Goal: Transaction & Acquisition: Purchase product/service

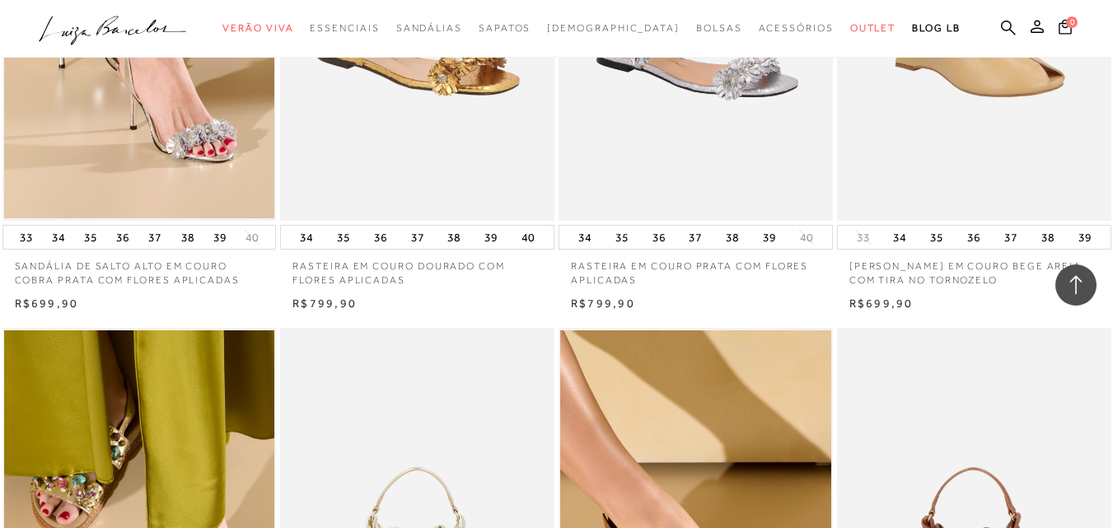
scroll to position [1071, 0]
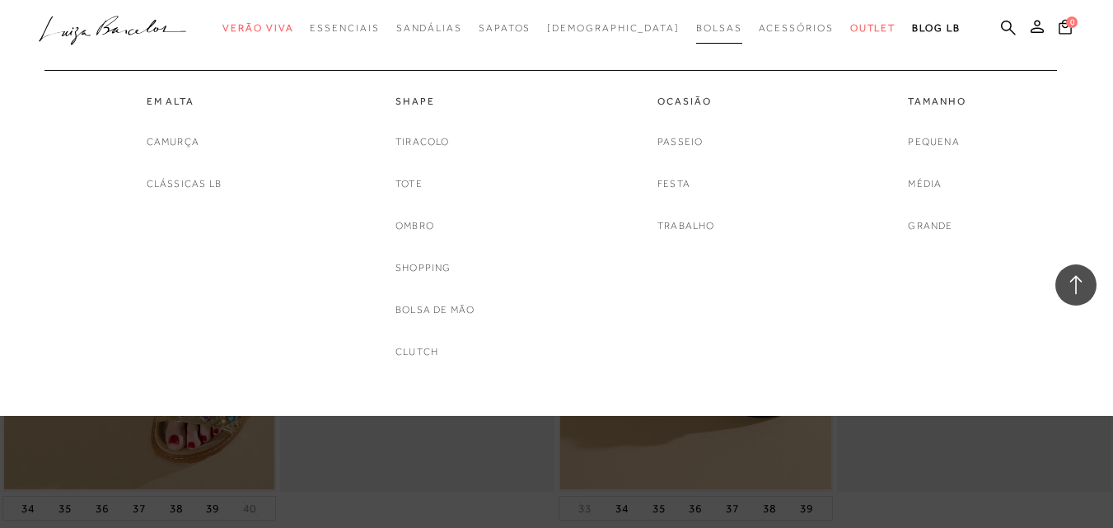
click at [696, 21] on link "Bolsas" at bounding box center [719, 28] width 46 height 30
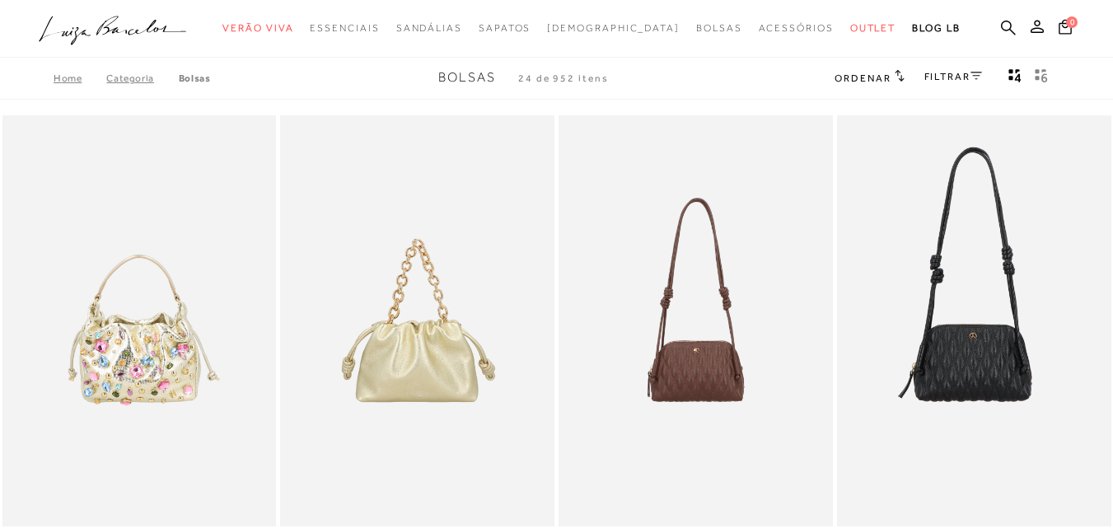
click at [962, 82] on div "FILTRAR" at bounding box center [953, 78] width 58 height 21
click at [949, 77] on link "FILTRAR" at bounding box center [953, 77] width 58 height 12
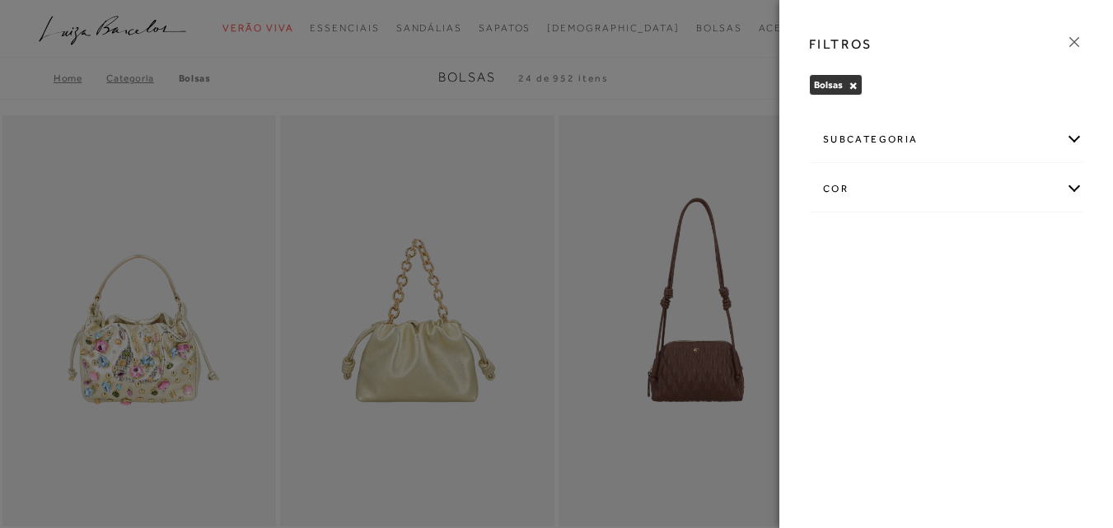
click at [894, 177] on div "cor" at bounding box center [946, 189] width 273 height 44
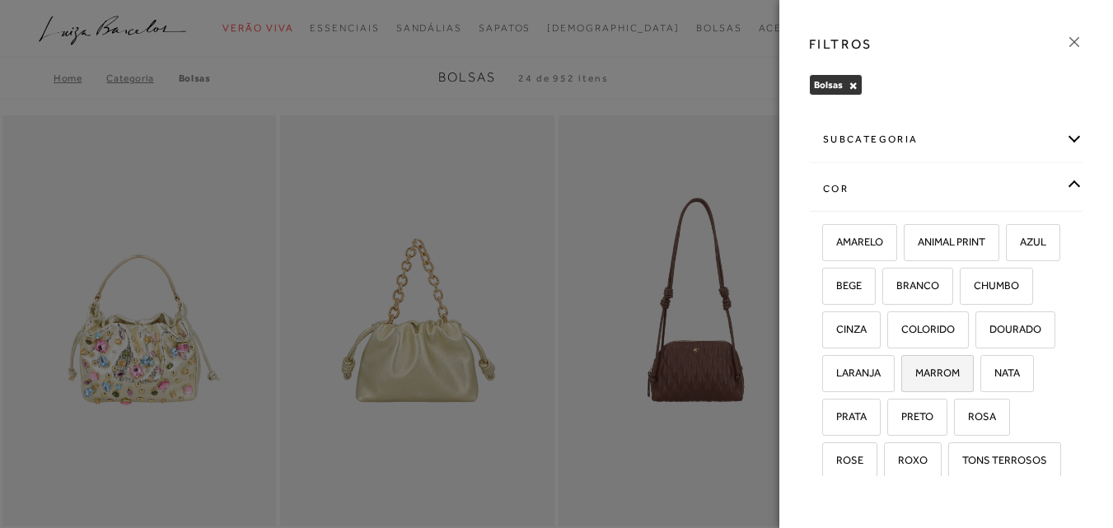
click at [903, 379] on span "MARROM" at bounding box center [931, 373] width 57 height 12
click at [899, 384] on input "MARROM" at bounding box center [907, 375] width 16 height 16
checkbox input "true"
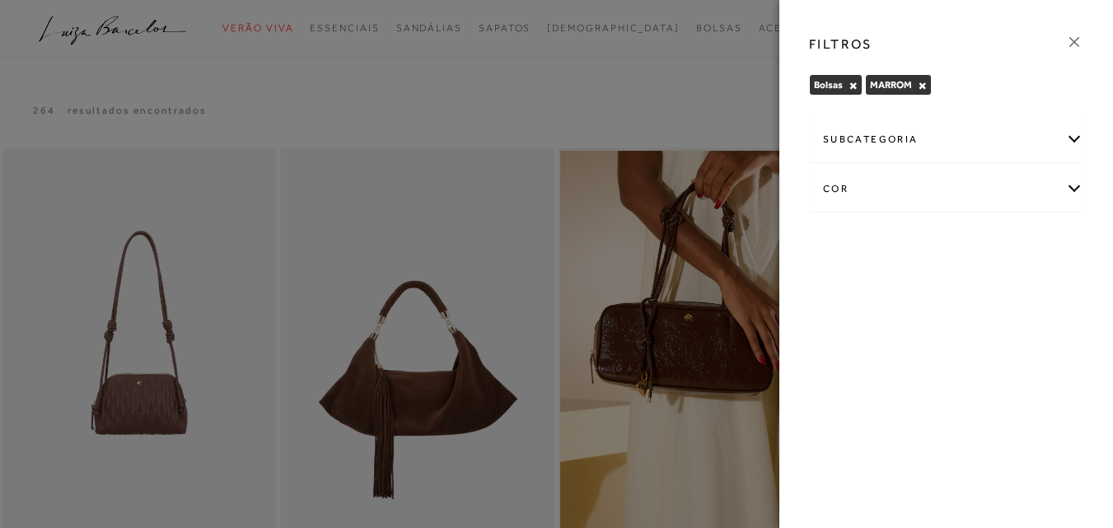
click at [632, 115] on div at bounding box center [556, 264] width 1113 height 528
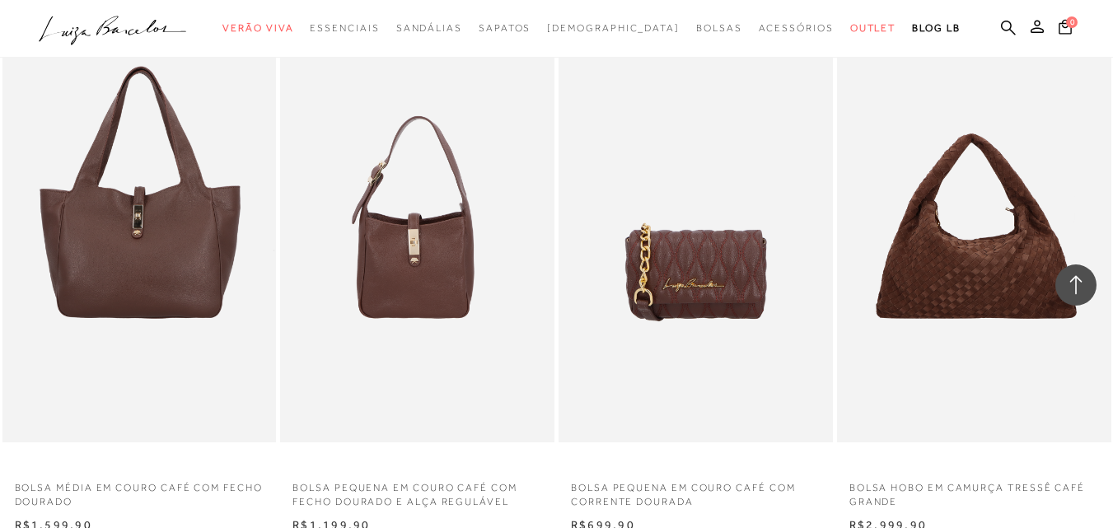
scroll to position [1236, 0]
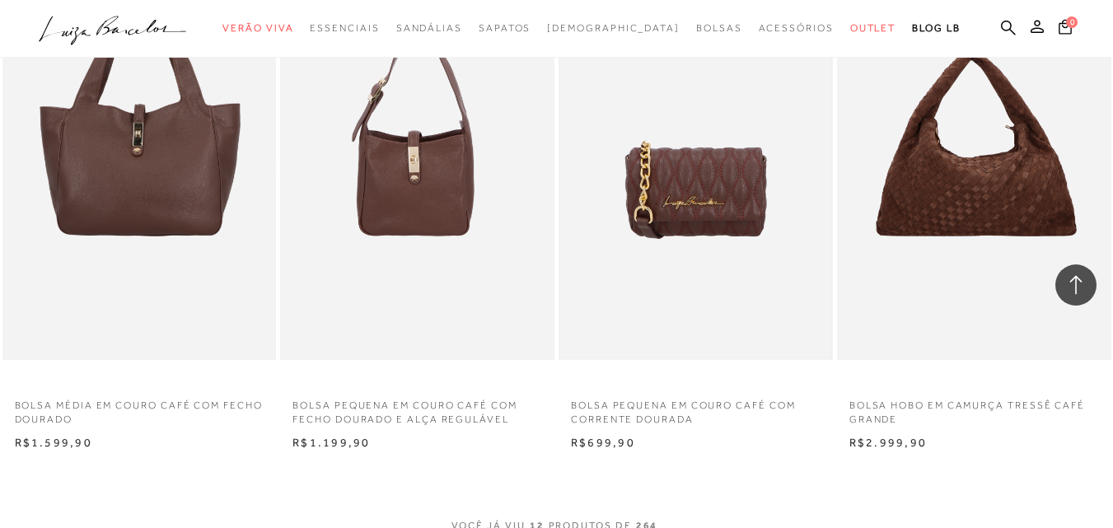
click at [731, 187] on img at bounding box center [695, 154] width 271 height 406
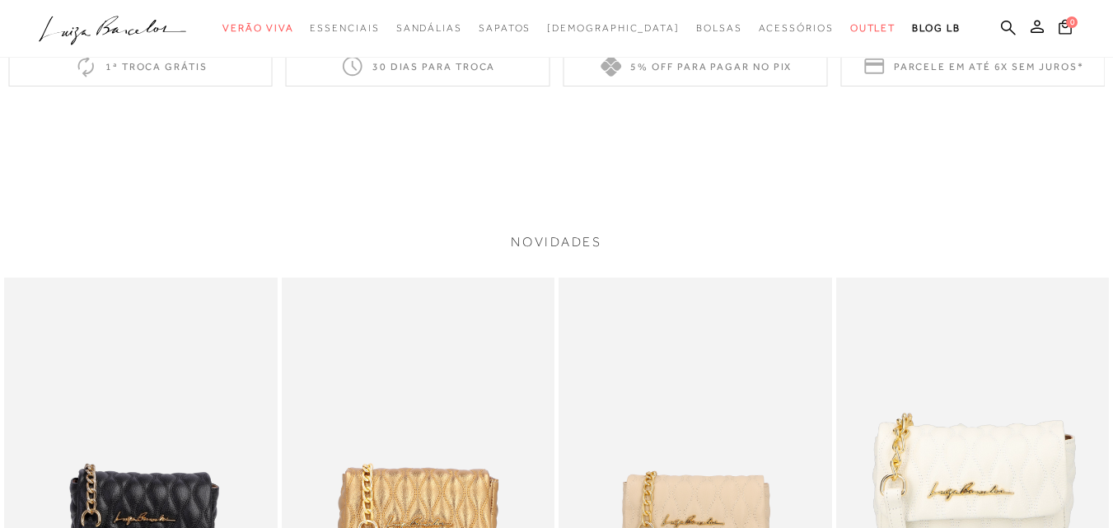
scroll to position [1565, 0]
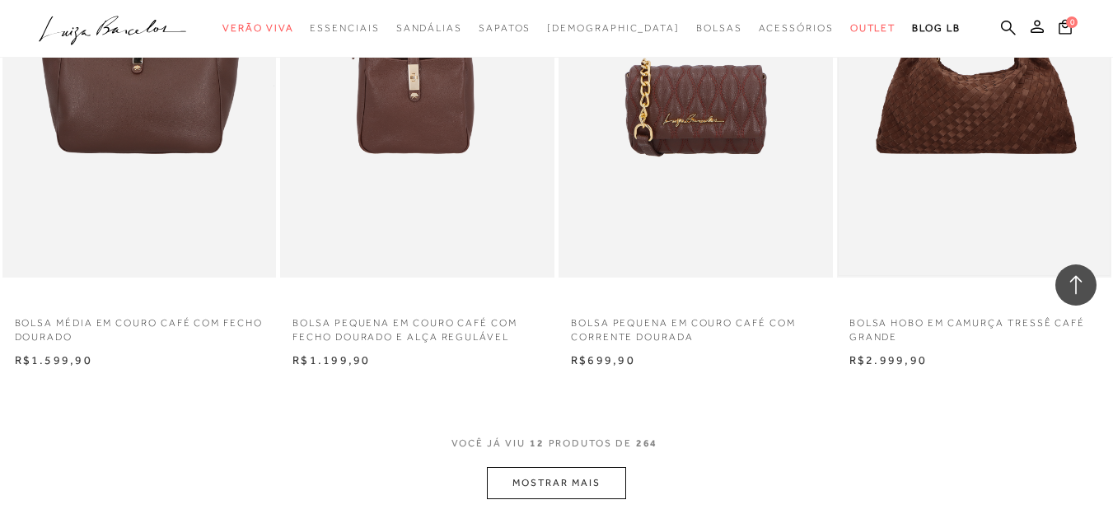
scroll to position [1400, 0]
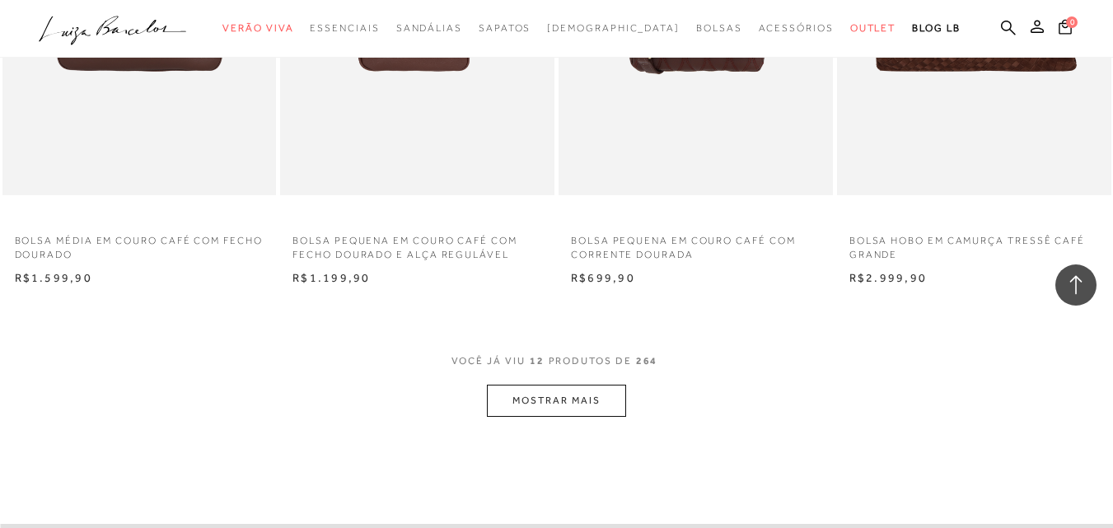
click at [526, 417] on button "MOSTRAR MAIS" at bounding box center [556, 401] width 138 height 32
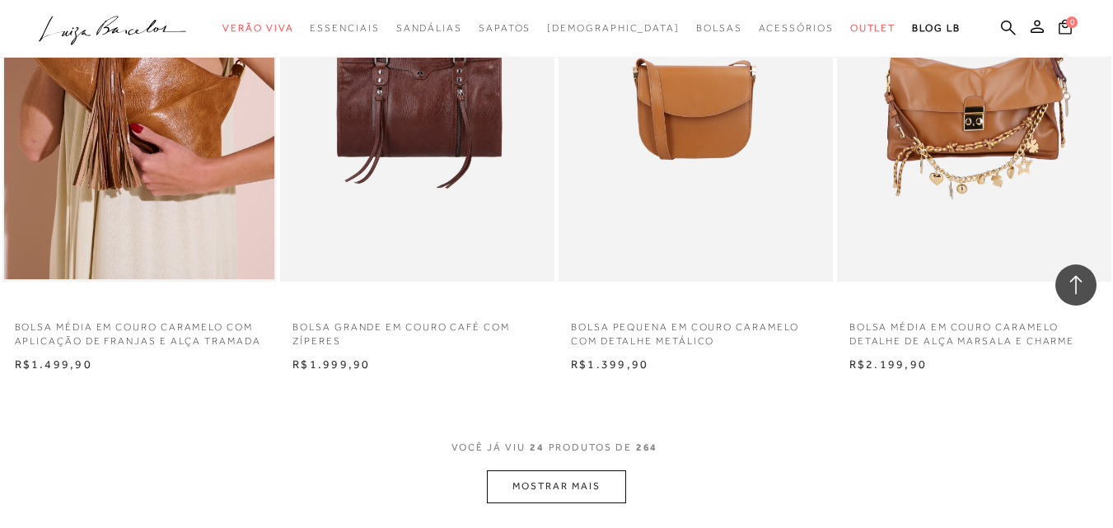
scroll to position [2966, 0]
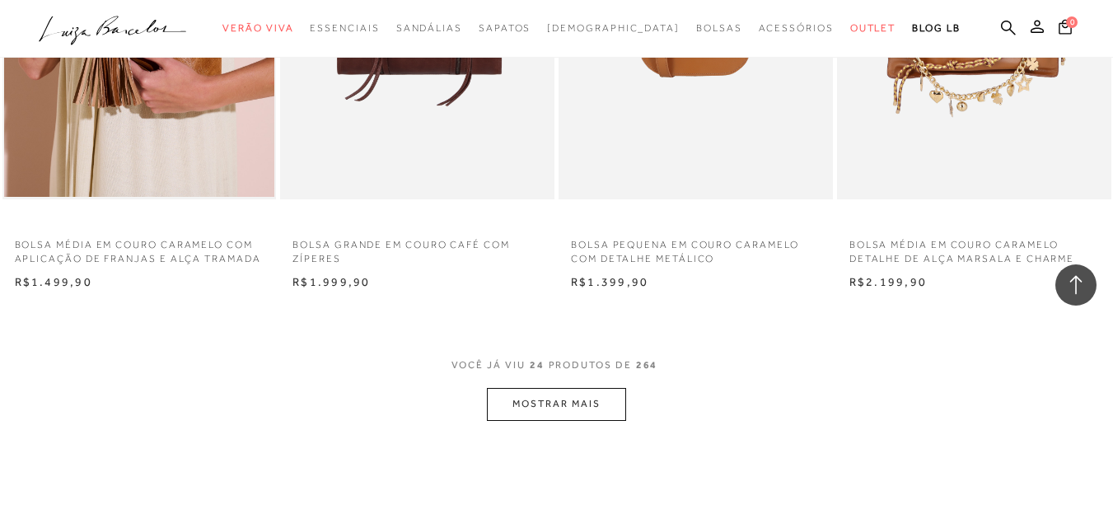
click at [525, 404] on button "MOSTRAR MAIS" at bounding box center [556, 404] width 138 height 32
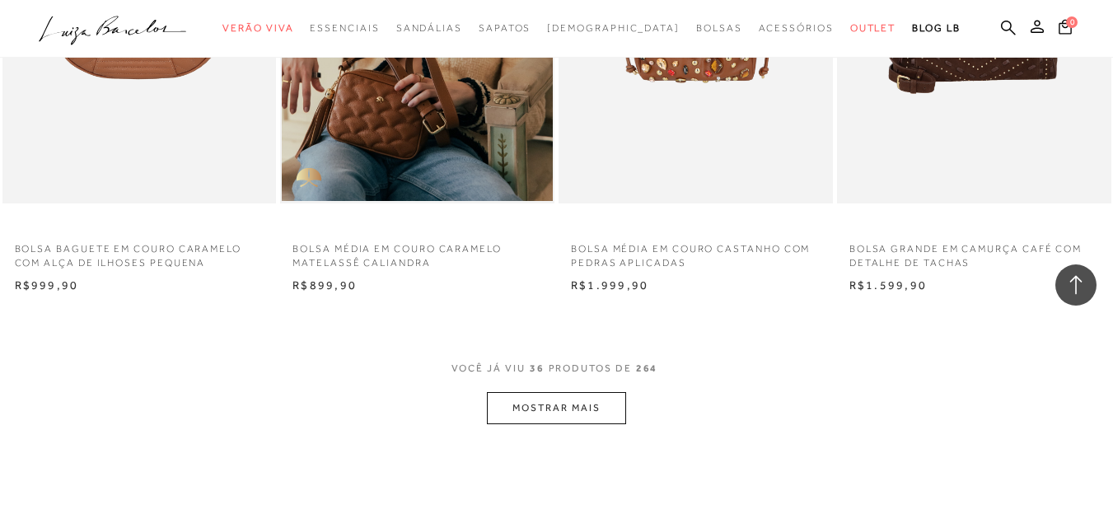
scroll to position [4613, 0]
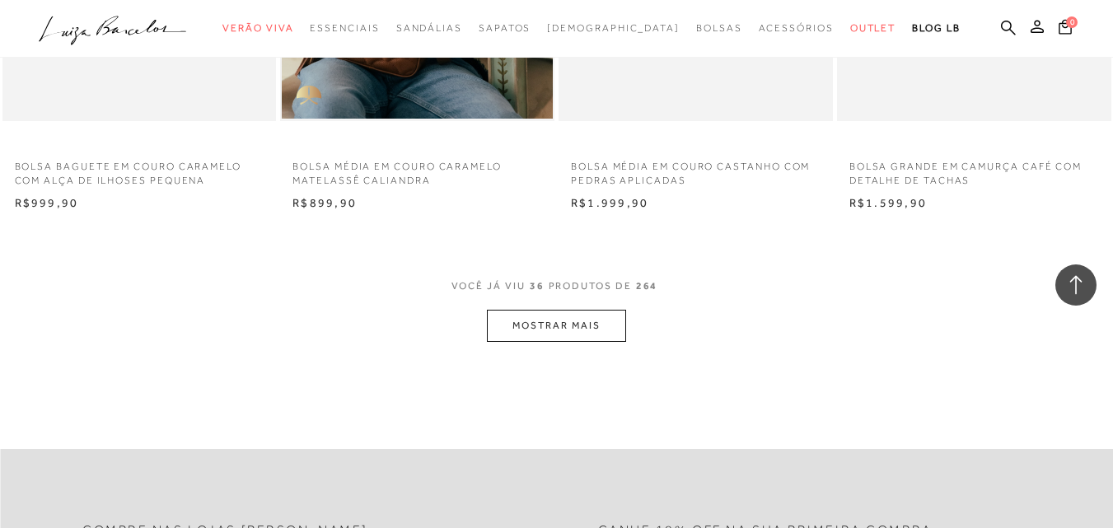
click at [596, 325] on button "MOSTRAR MAIS" at bounding box center [556, 326] width 138 height 32
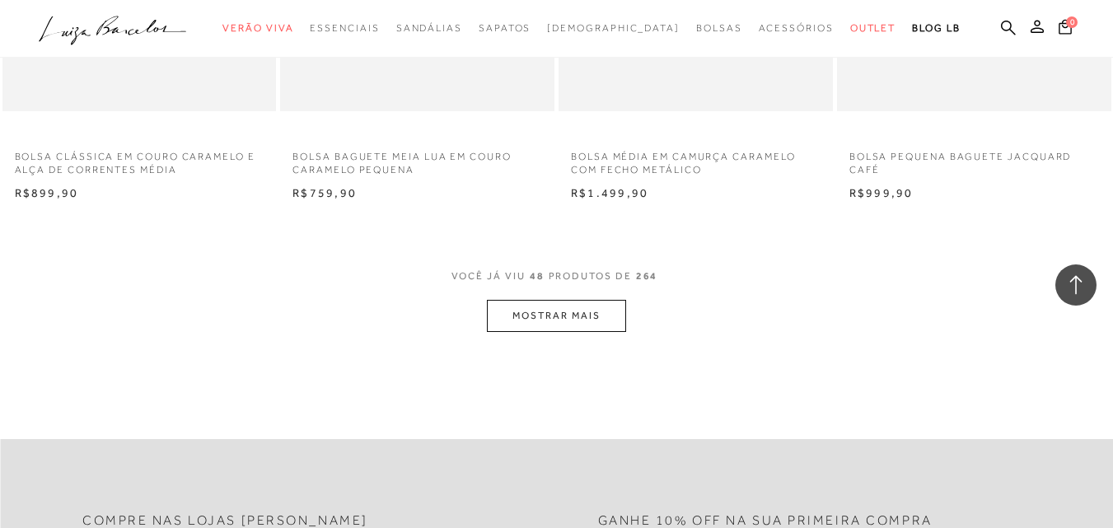
scroll to position [6261, 0]
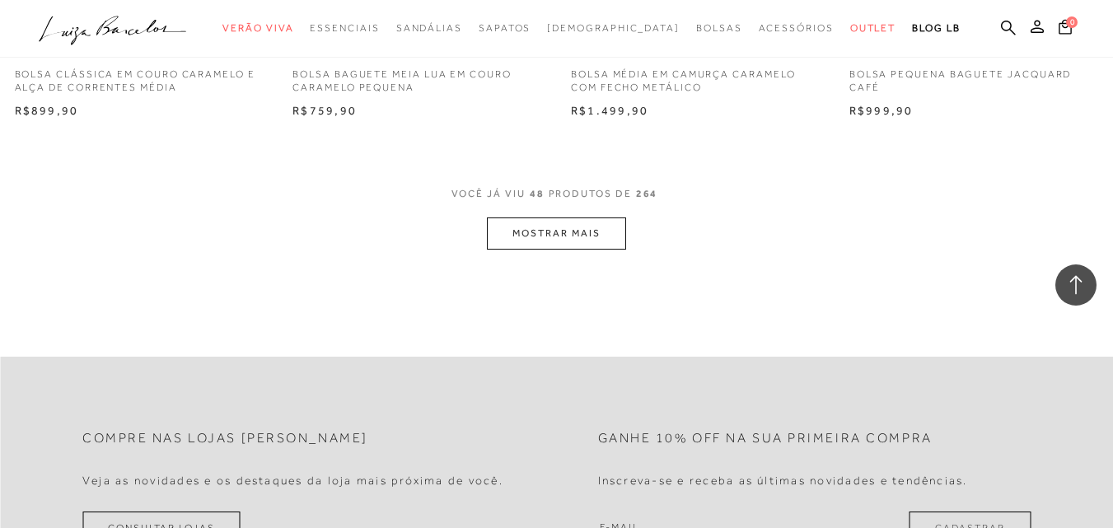
click at [574, 241] on button "MOSTRAR MAIS" at bounding box center [556, 233] width 138 height 32
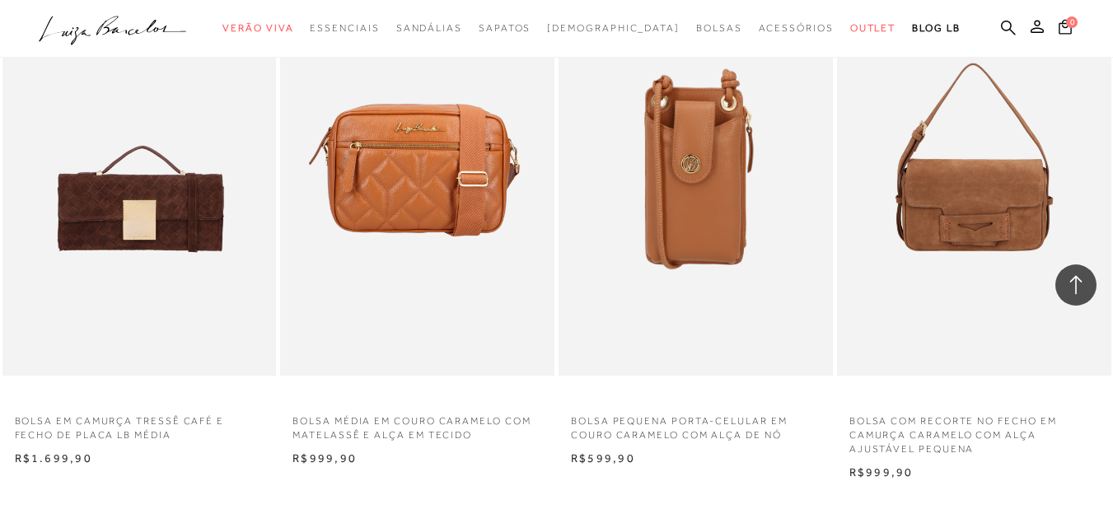
scroll to position [7744, 0]
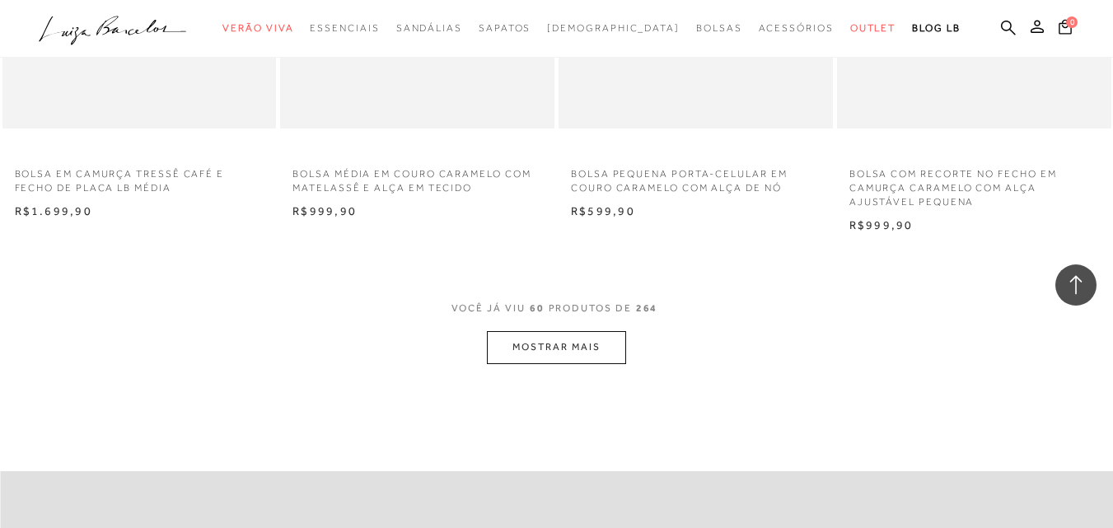
click at [559, 344] on button "MOSTRAR MAIS" at bounding box center [556, 347] width 138 height 32
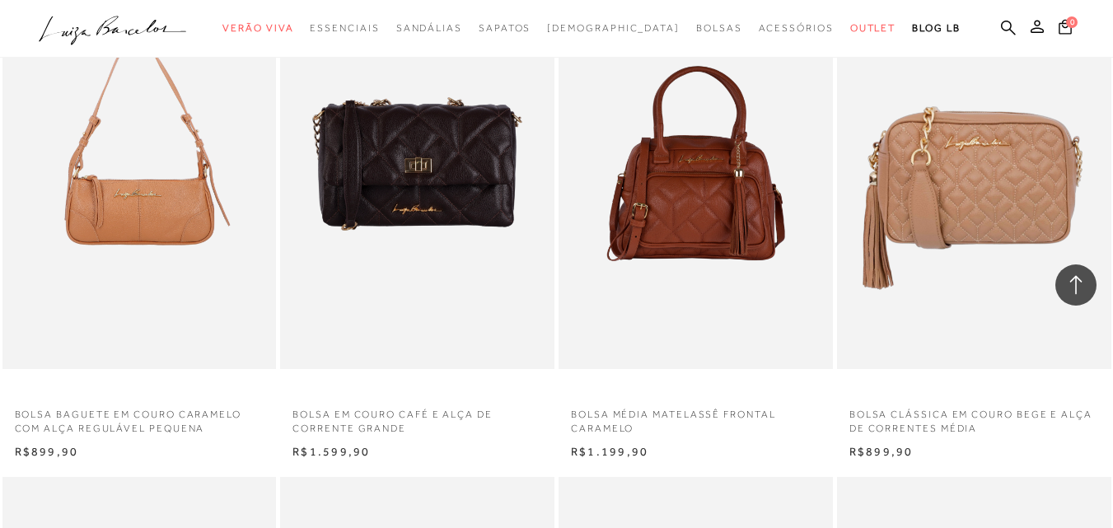
scroll to position [8485, 0]
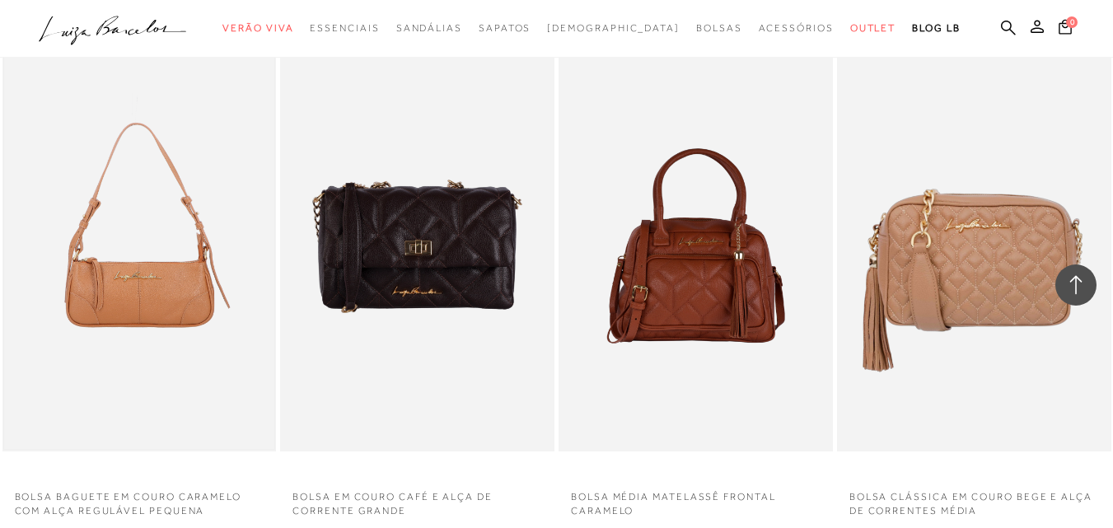
click at [85, 264] on img at bounding box center [139, 246] width 271 height 406
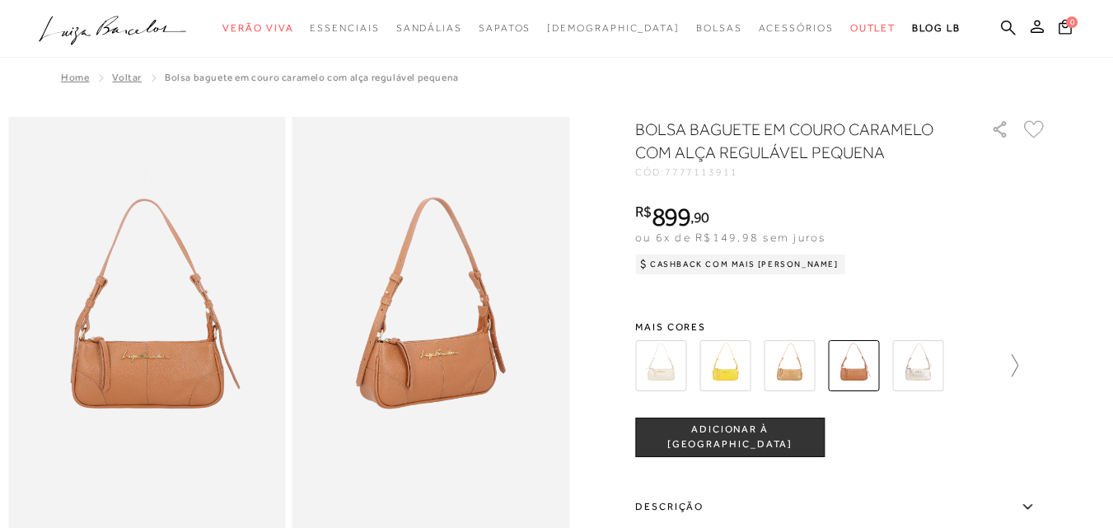
click at [1018, 369] on icon at bounding box center [1006, 365] width 23 height 23
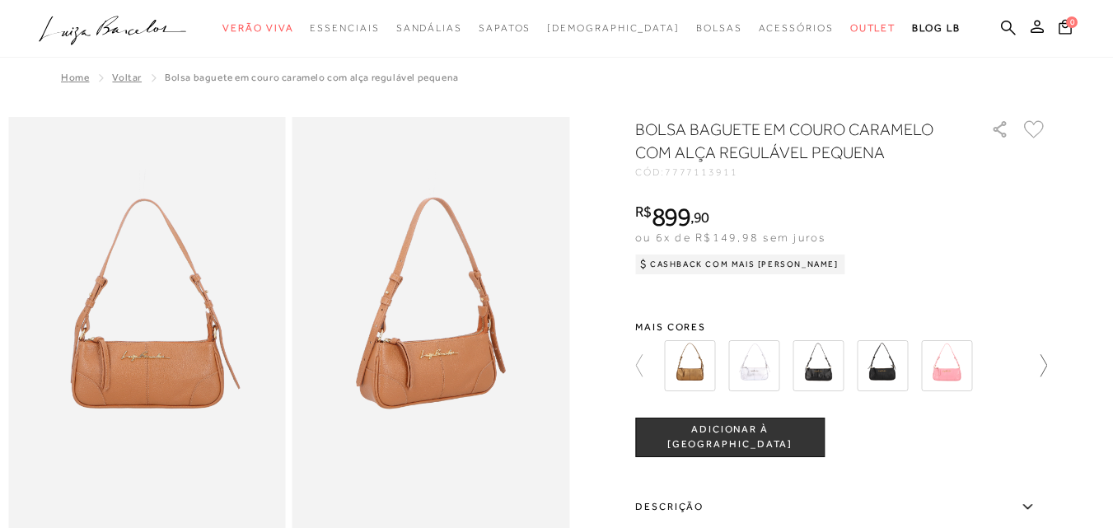
click at [1024, 369] on div at bounding box center [841, 365] width 412 height 61
click at [896, 379] on img at bounding box center [882, 365] width 51 height 51
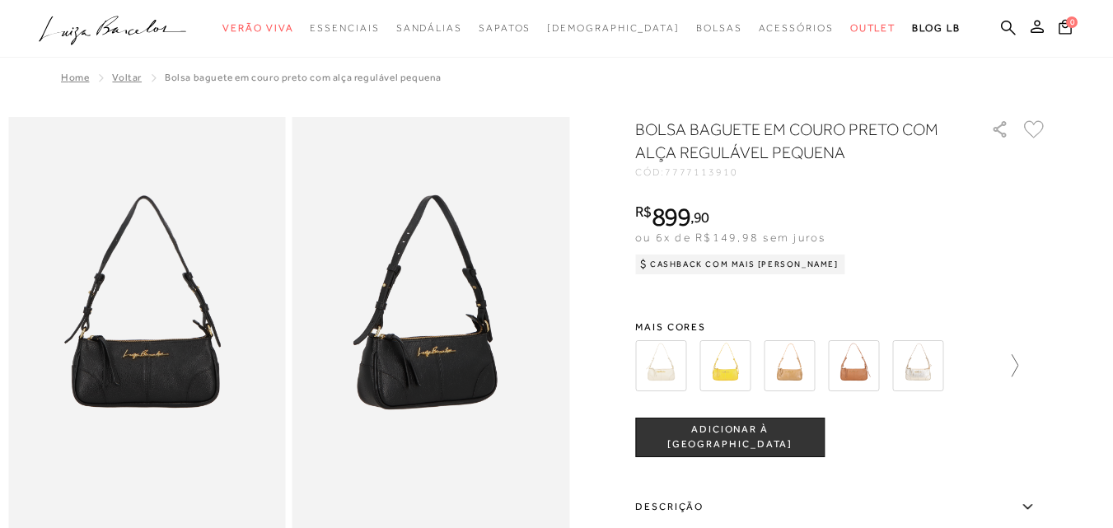
click at [1017, 366] on icon at bounding box center [1006, 365] width 23 height 23
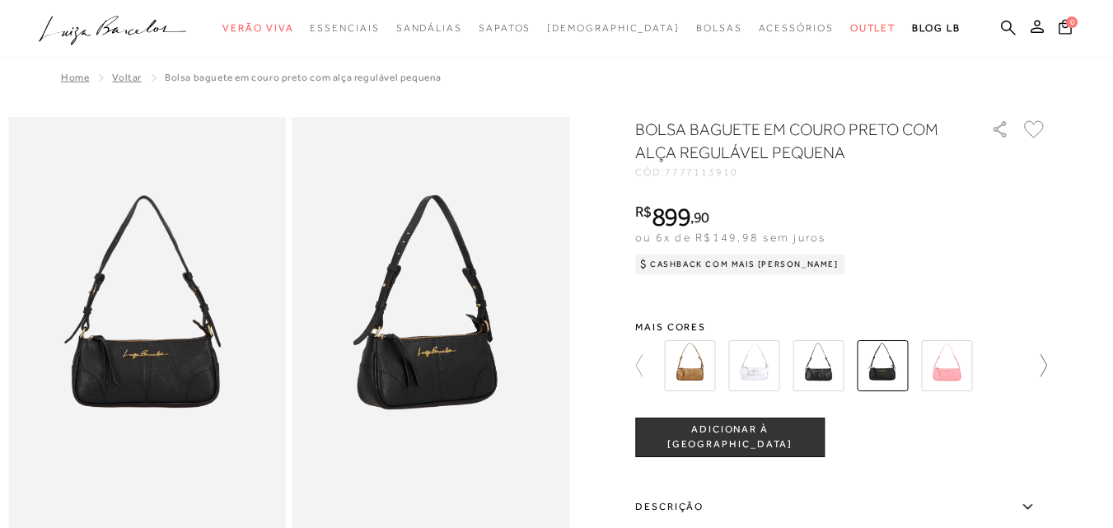
click at [1013, 366] on div at bounding box center [836, 365] width 354 height 61
click at [1047, 366] on icon at bounding box center [1035, 365] width 23 height 23
click at [821, 369] on img at bounding box center [818, 365] width 51 height 51
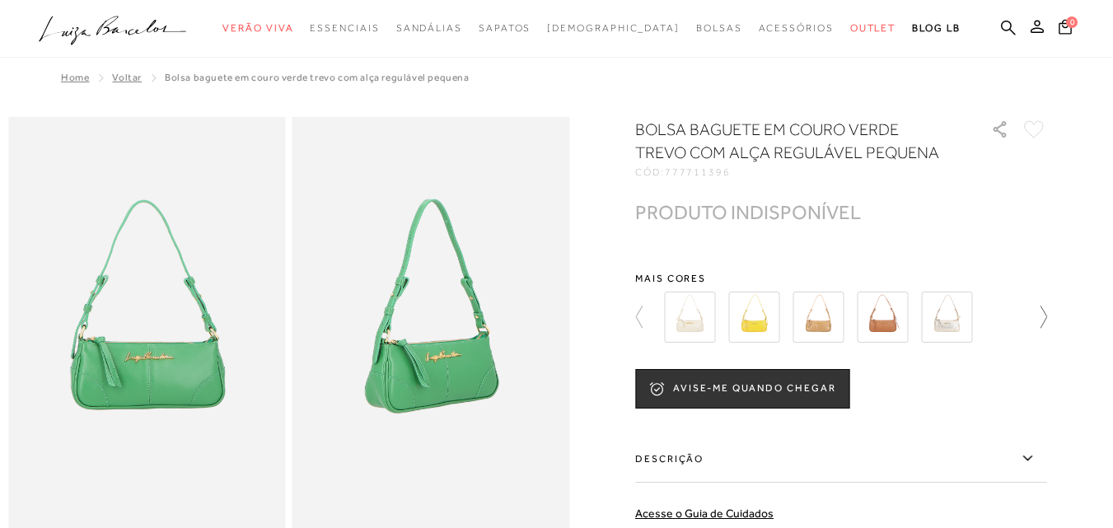
click at [1047, 326] on icon at bounding box center [1035, 317] width 23 height 23
click at [958, 325] on img at bounding box center [946, 317] width 51 height 51
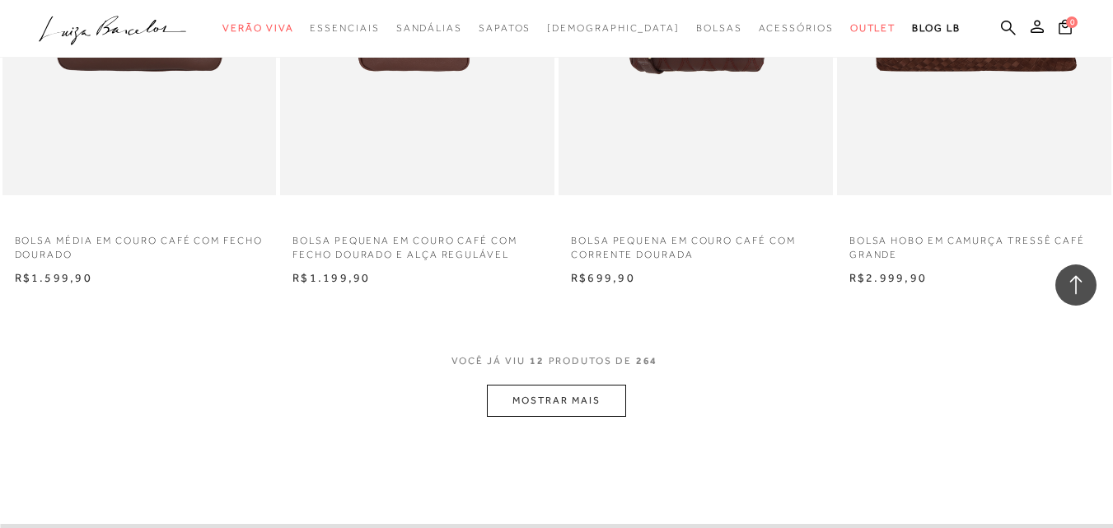
scroll to position [1483, 0]
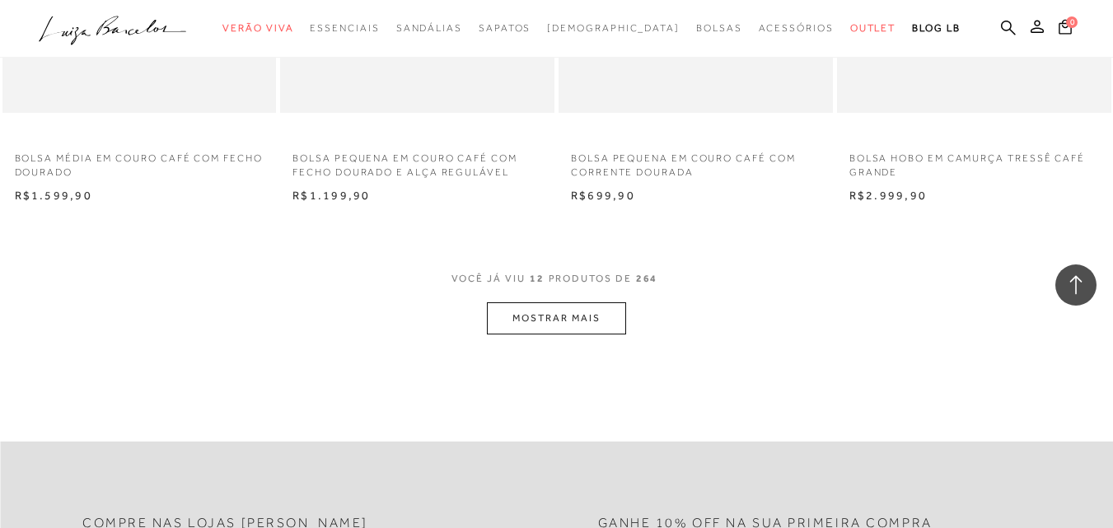
click at [600, 317] on button "MOSTRAR MAIS" at bounding box center [556, 318] width 138 height 32
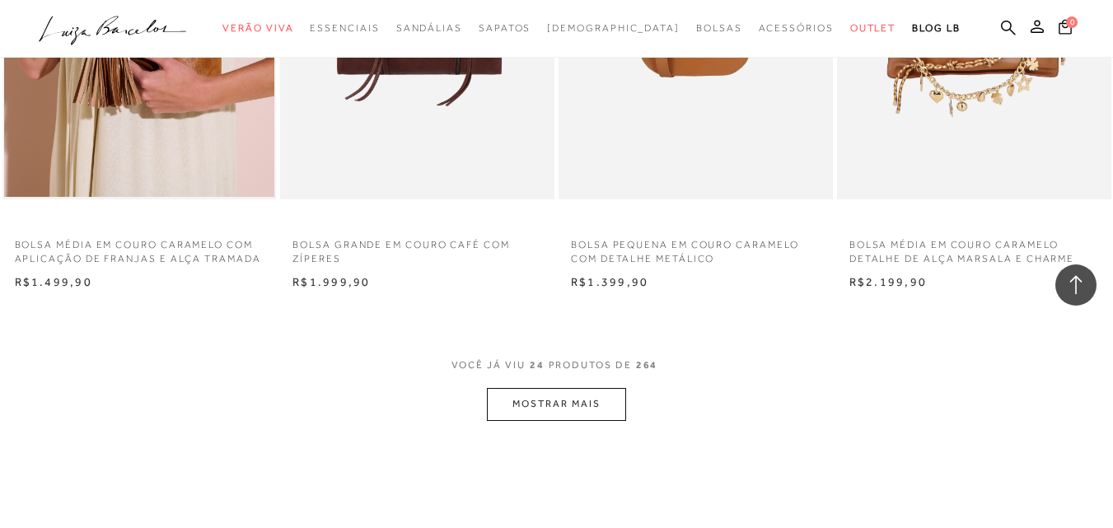
scroll to position [3048, 0]
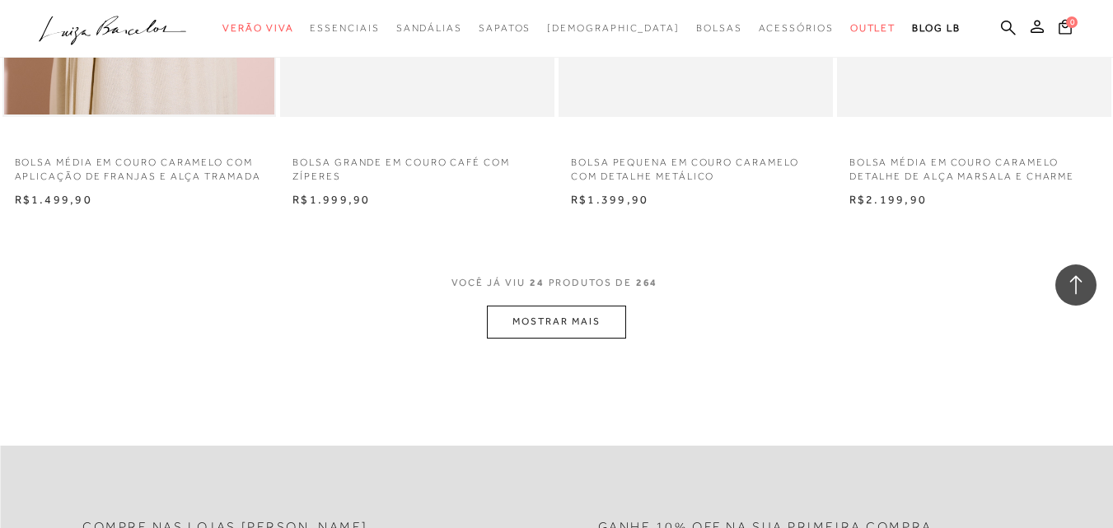
click at [604, 326] on button "MOSTRAR MAIS" at bounding box center [556, 322] width 138 height 32
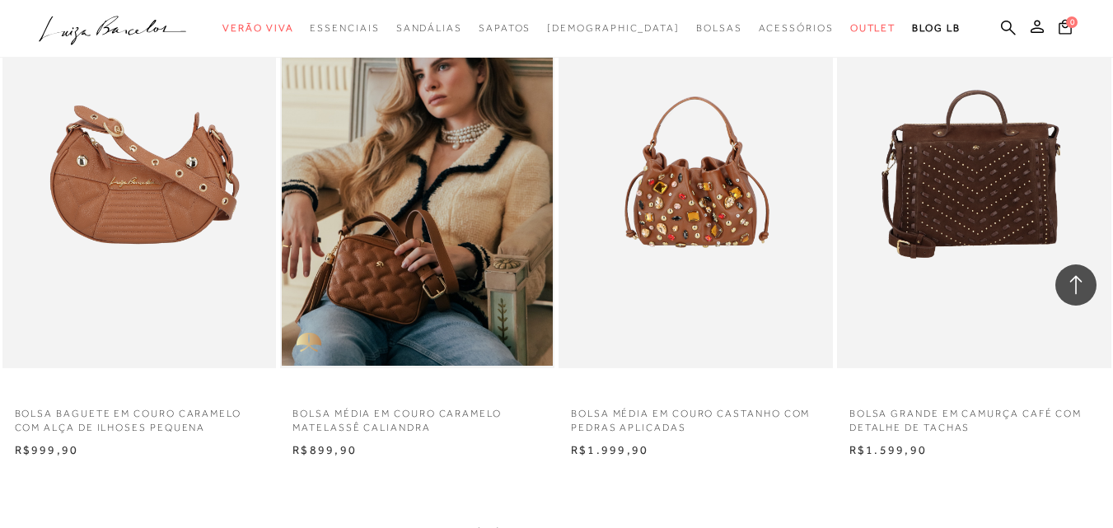
scroll to position [4613, 0]
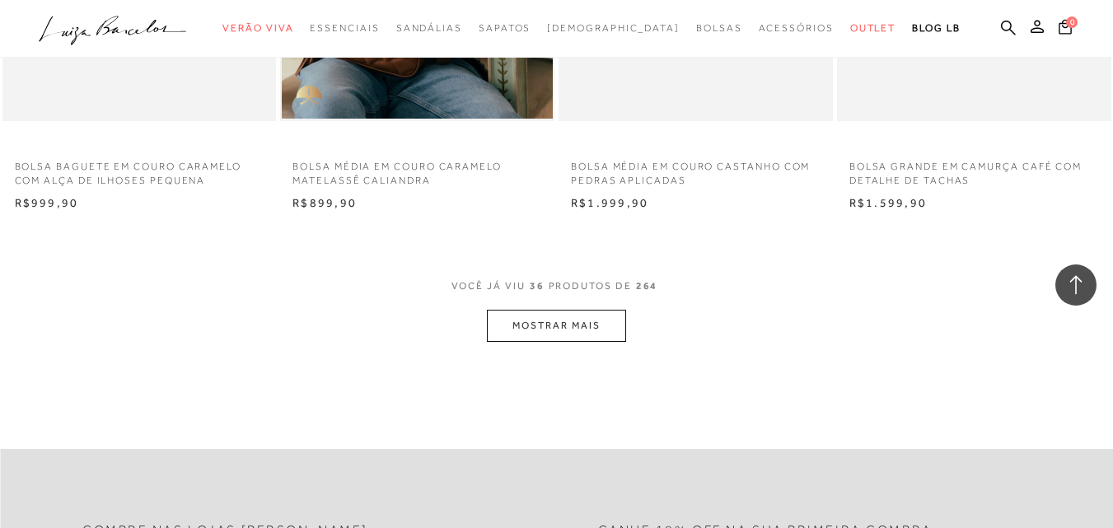
click at [564, 333] on button "MOSTRAR MAIS" at bounding box center [556, 326] width 138 height 32
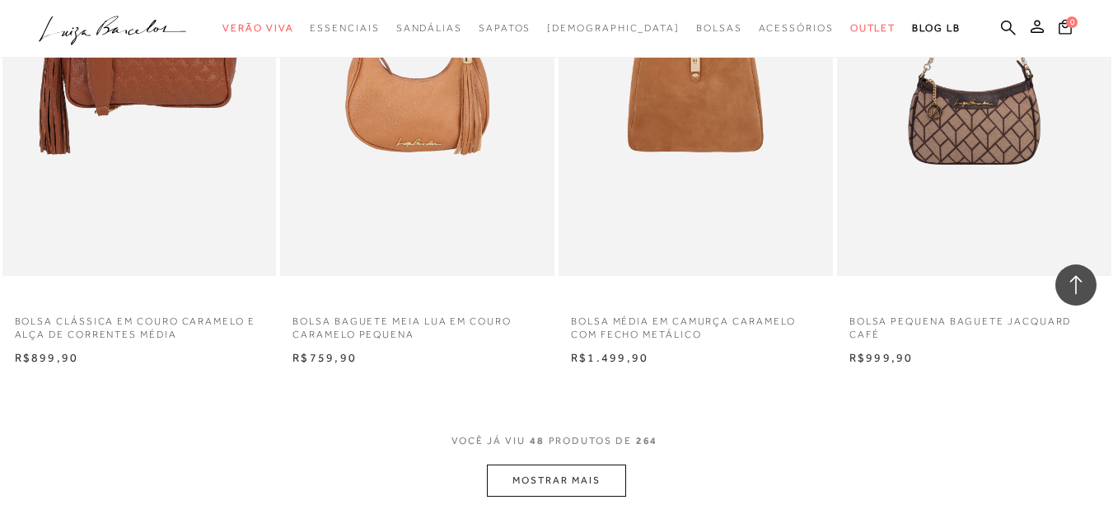
scroll to position [6096, 0]
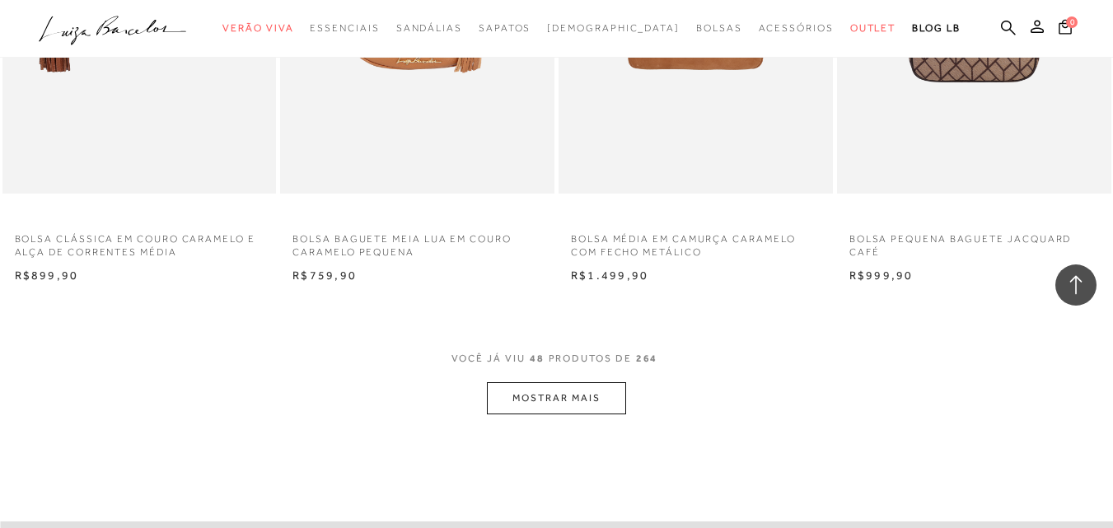
click at [539, 388] on button "MOSTRAR MAIS" at bounding box center [556, 398] width 138 height 32
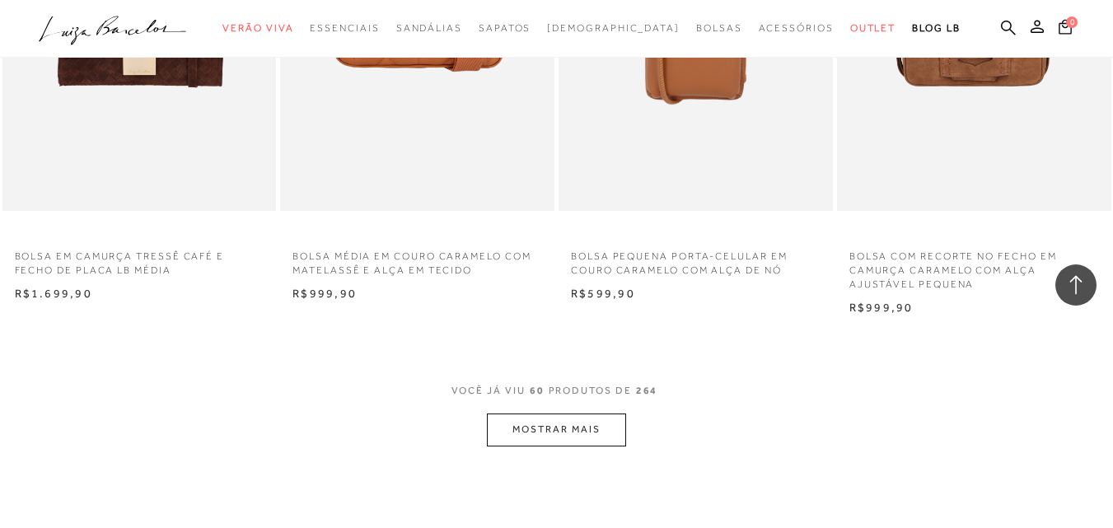
scroll to position [7826, 0]
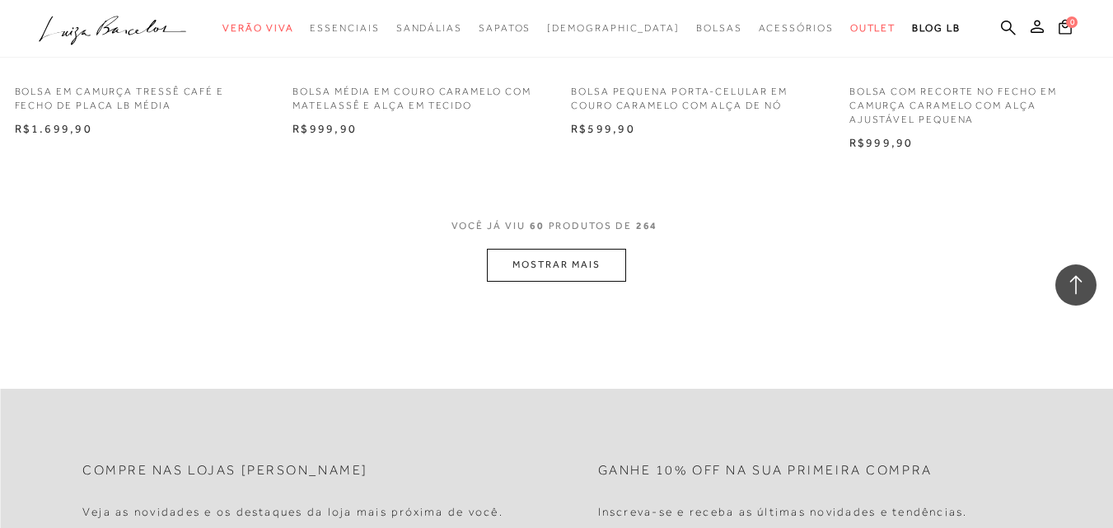
click at [573, 270] on button "MOSTRAR MAIS" at bounding box center [556, 265] width 138 height 32
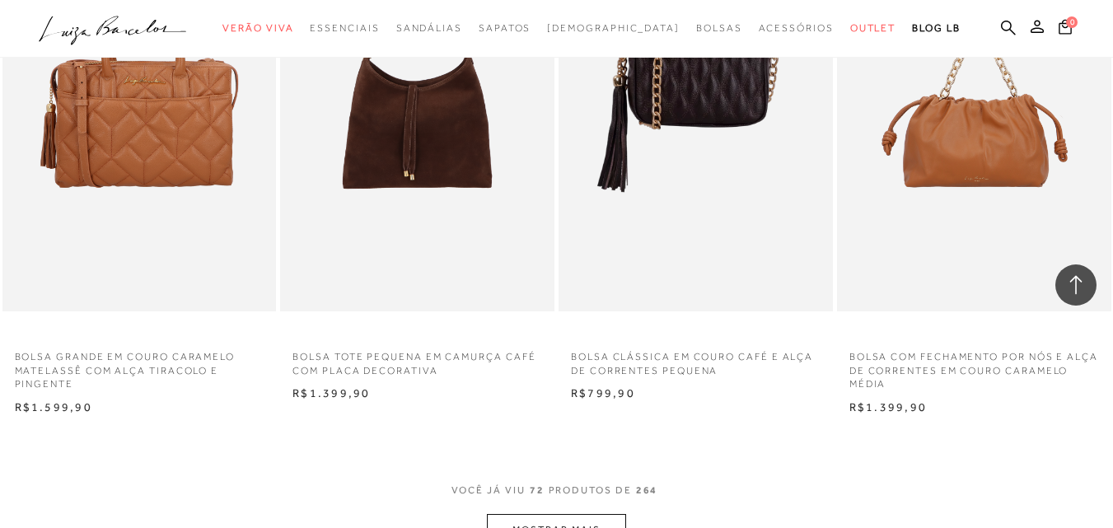
scroll to position [9474, 0]
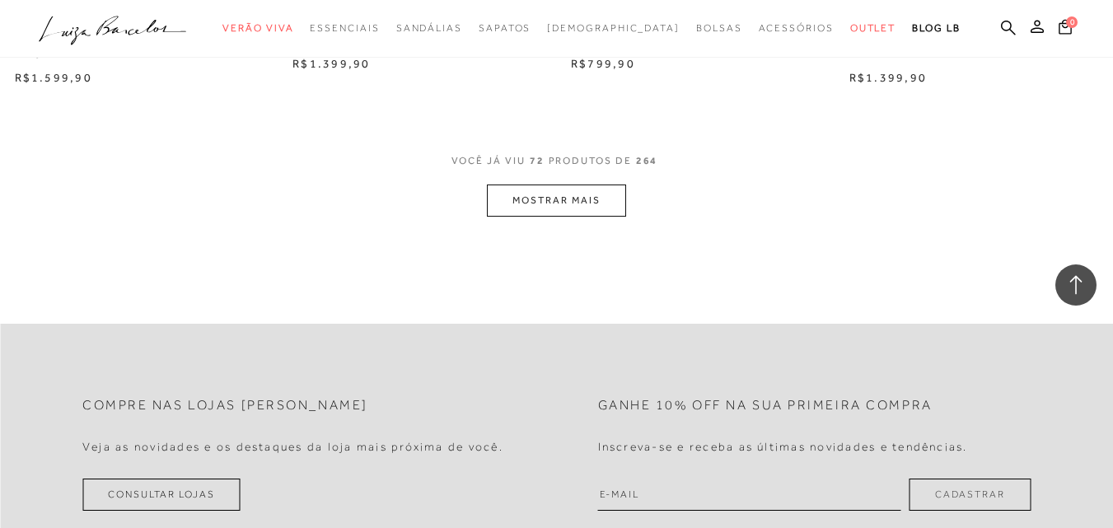
click at [586, 198] on button "MOSTRAR MAIS" at bounding box center [556, 201] width 138 height 32
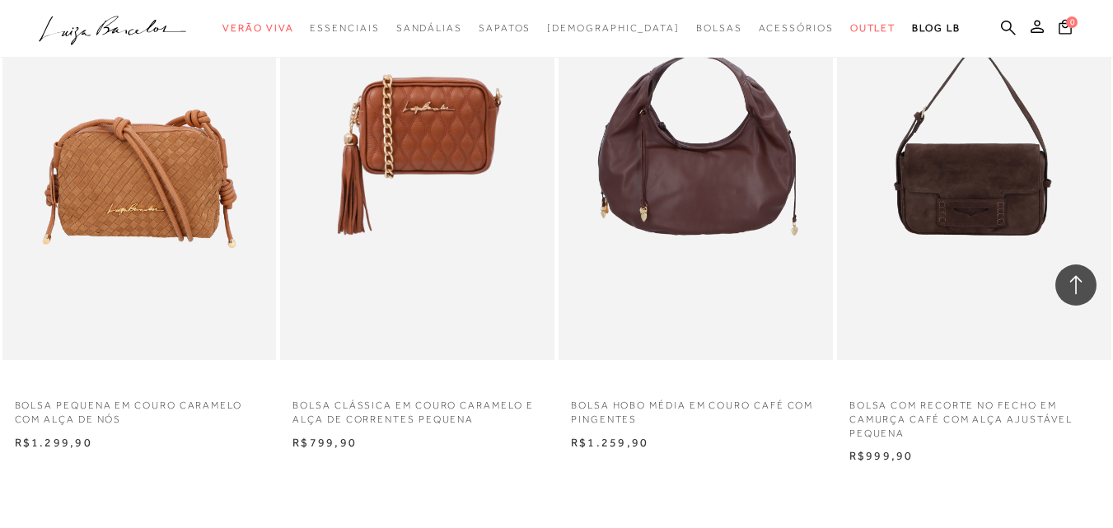
scroll to position [11122, 0]
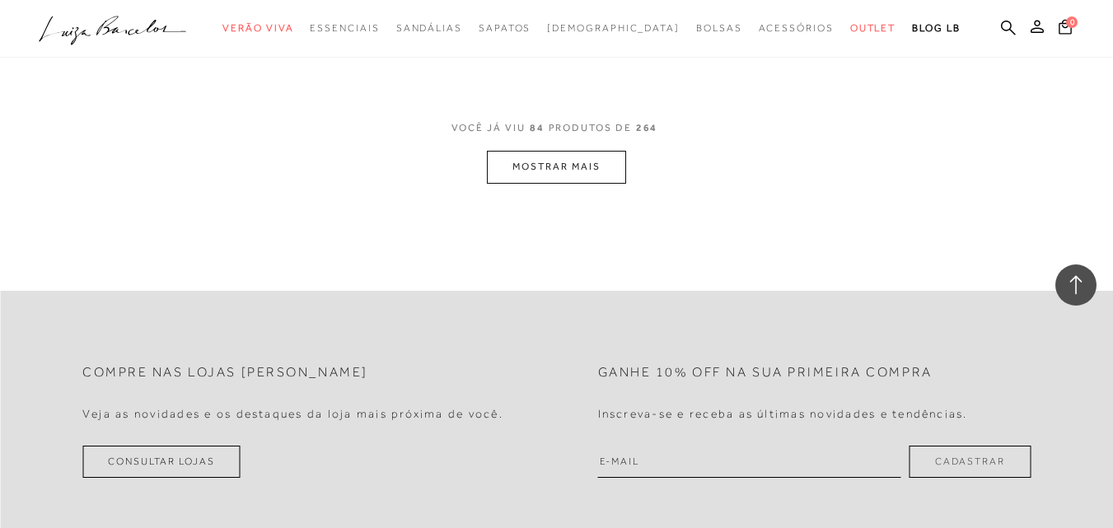
click at [537, 180] on button "MOSTRAR MAIS" at bounding box center [556, 167] width 138 height 32
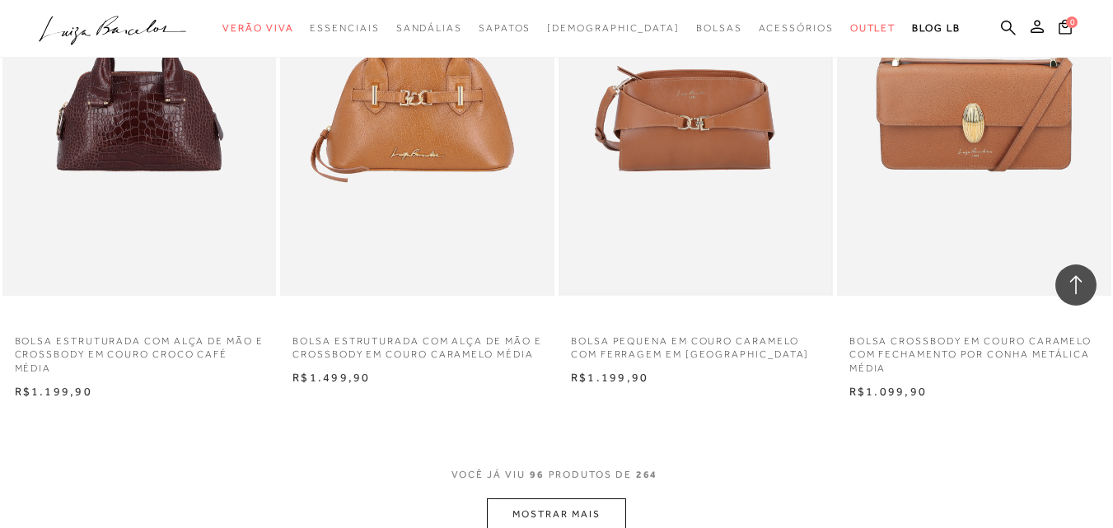
scroll to position [12440, 0]
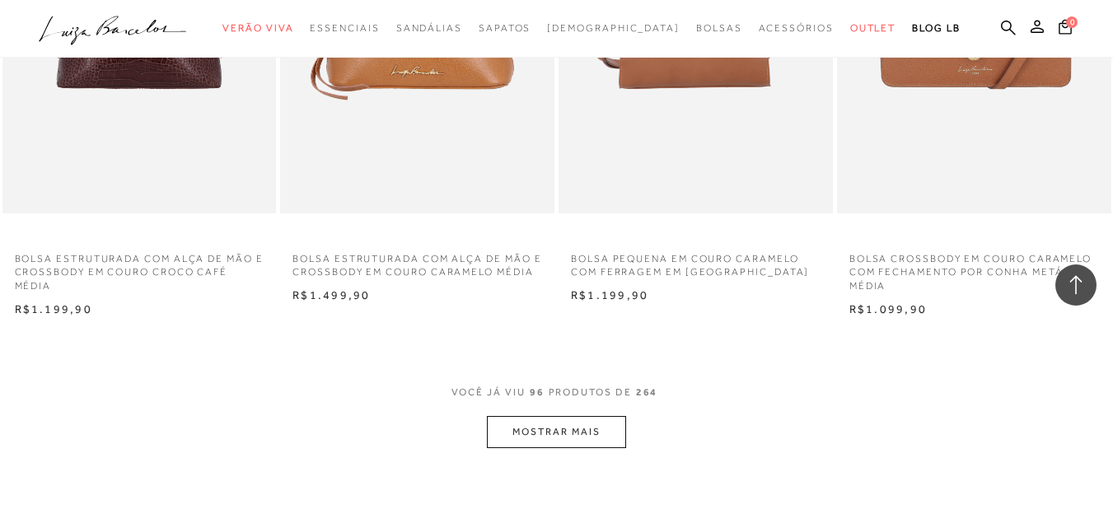
click at [603, 426] on button "MOSTRAR MAIS" at bounding box center [556, 432] width 138 height 32
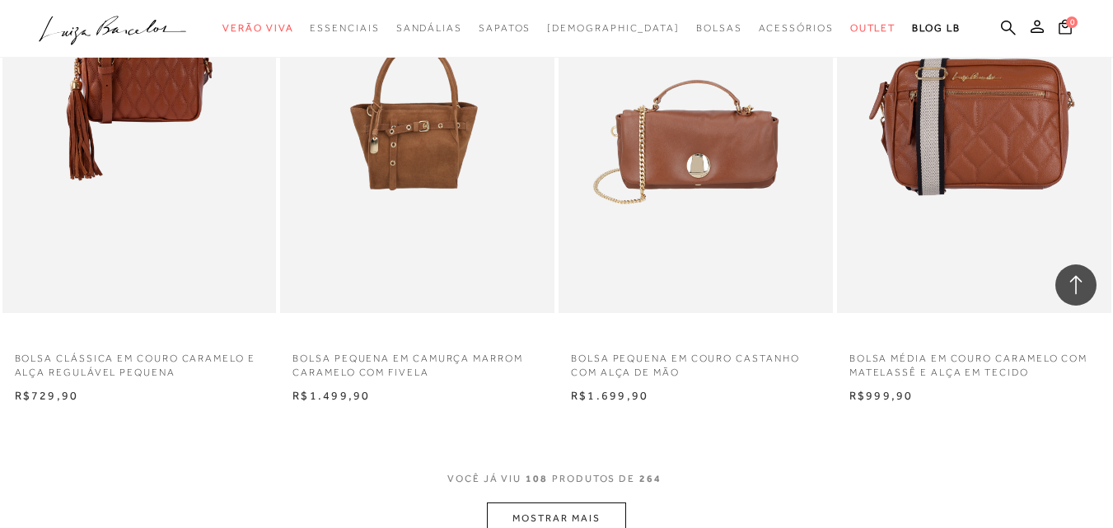
scroll to position [14170, 0]
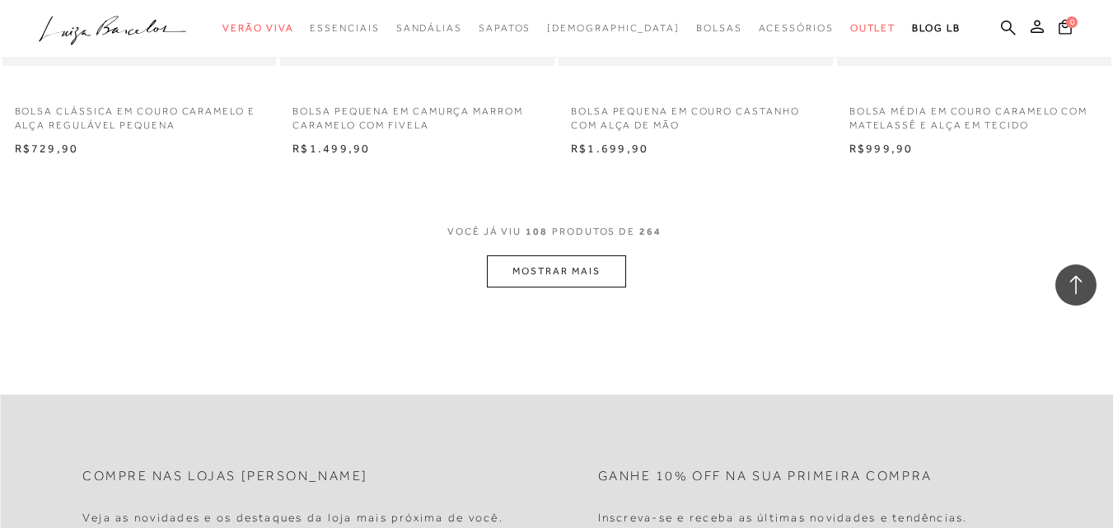
click at [595, 271] on button "MOSTRAR MAIS" at bounding box center [556, 271] width 138 height 32
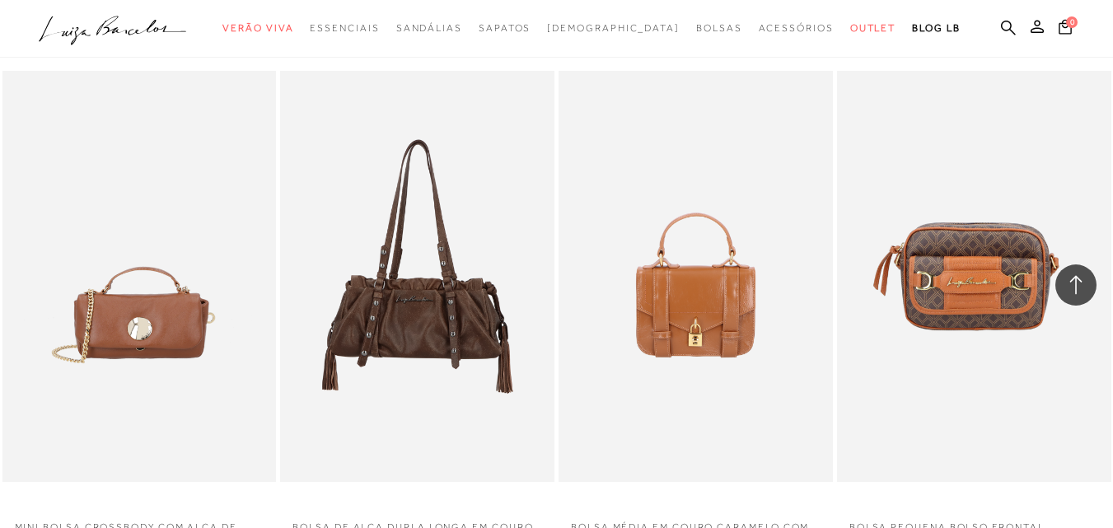
scroll to position [15735, 0]
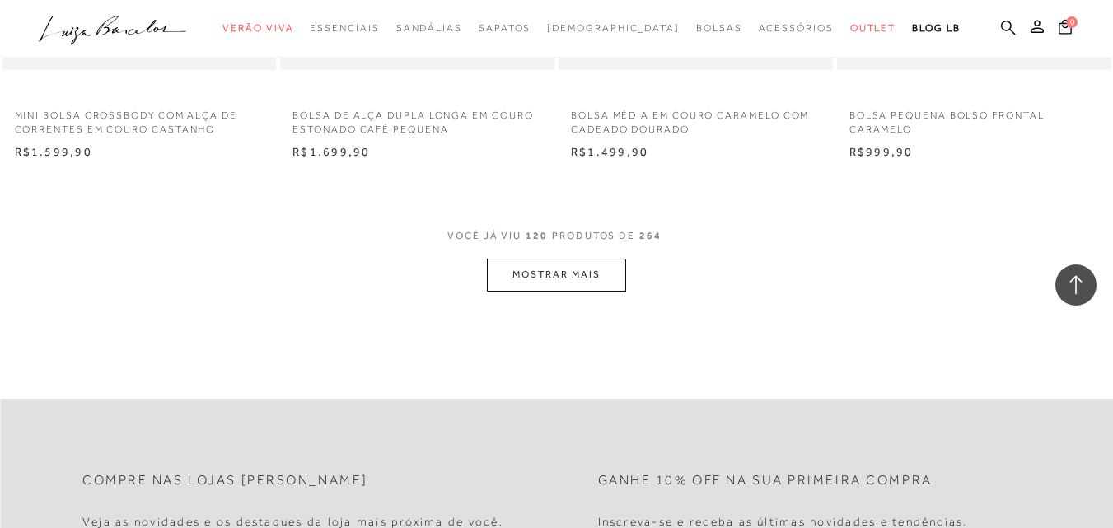
click at [595, 271] on button "MOSTRAR MAIS" at bounding box center [556, 275] width 138 height 32
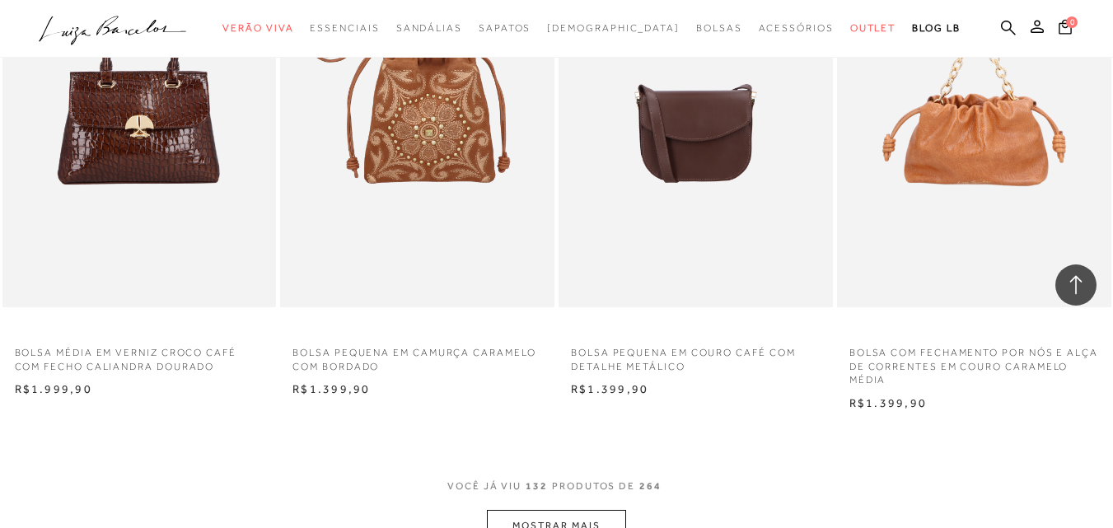
scroll to position [17465, 0]
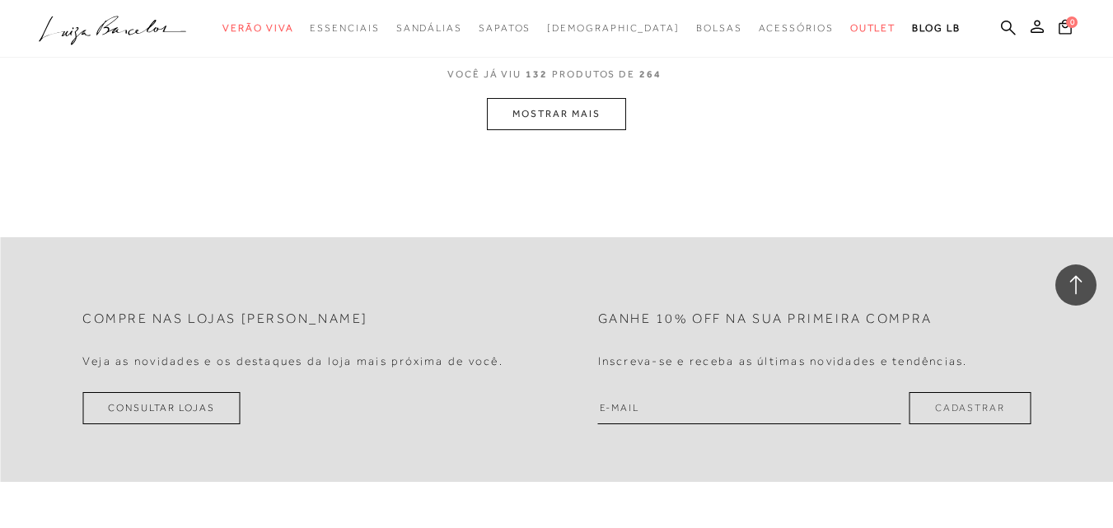
click at [602, 124] on button "MOSTRAR MAIS" at bounding box center [556, 114] width 138 height 32
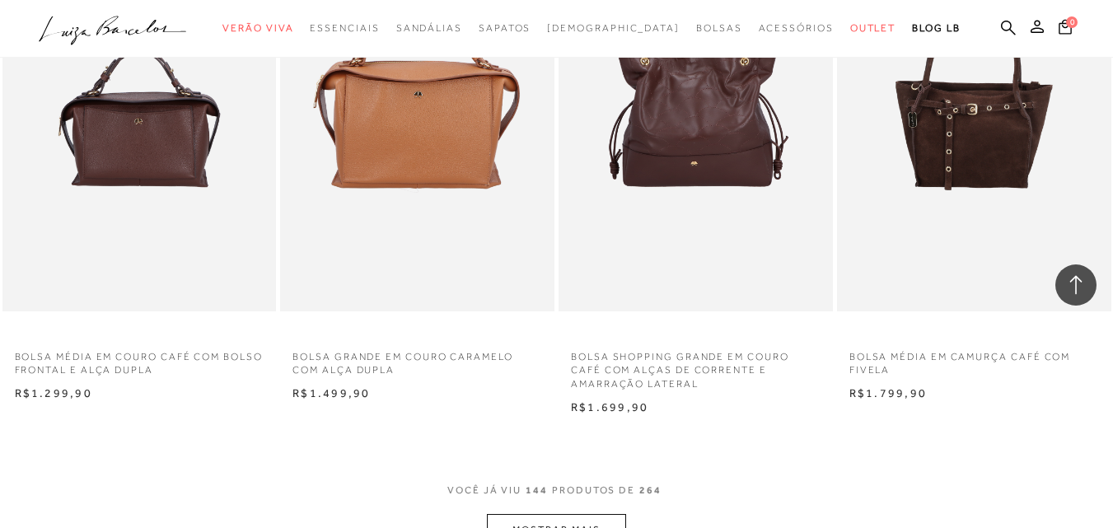
scroll to position [18948, 0]
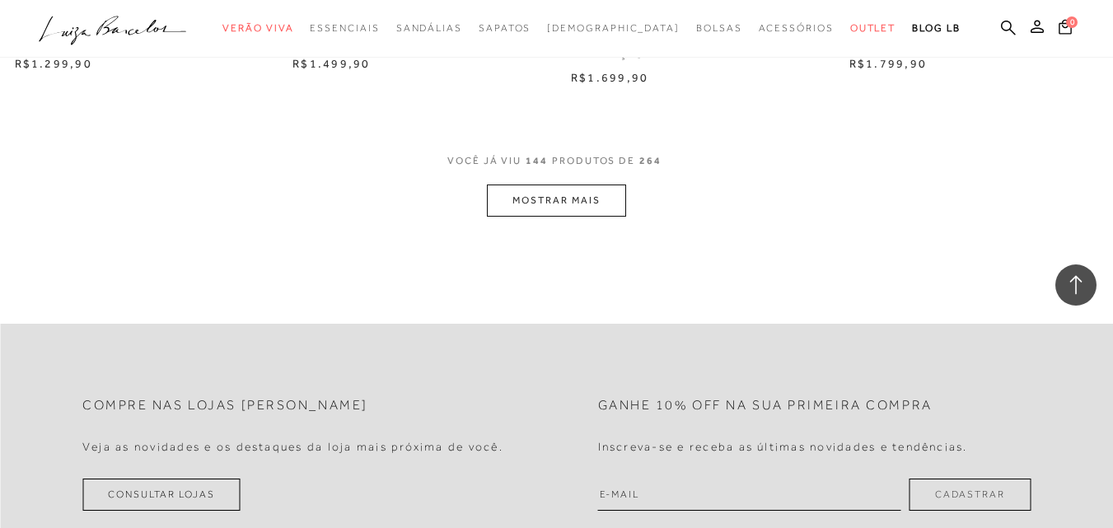
click at [577, 209] on button "MOSTRAR MAIS" at bounding box center [556, 201] width 138 height 32
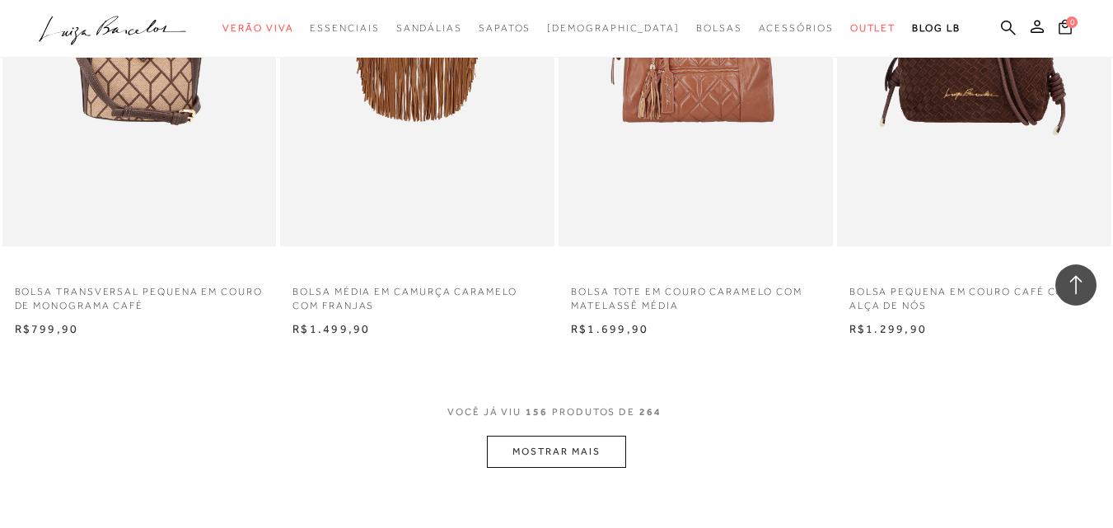
scroll to position [20513, 0]
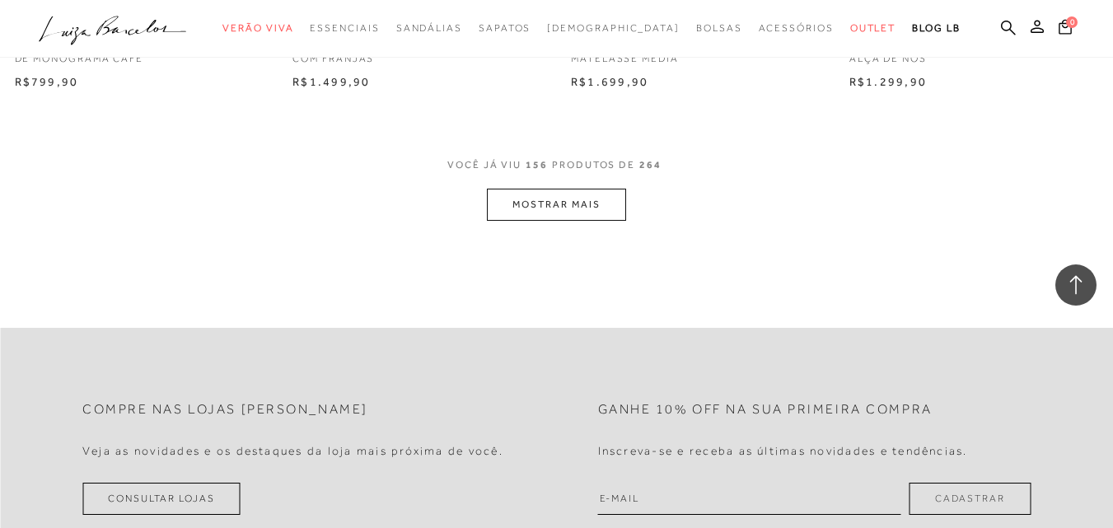
click at [541, 205] on button "MOSTRAR MAIS" at bounding box center [556, 205] width 138 height 32
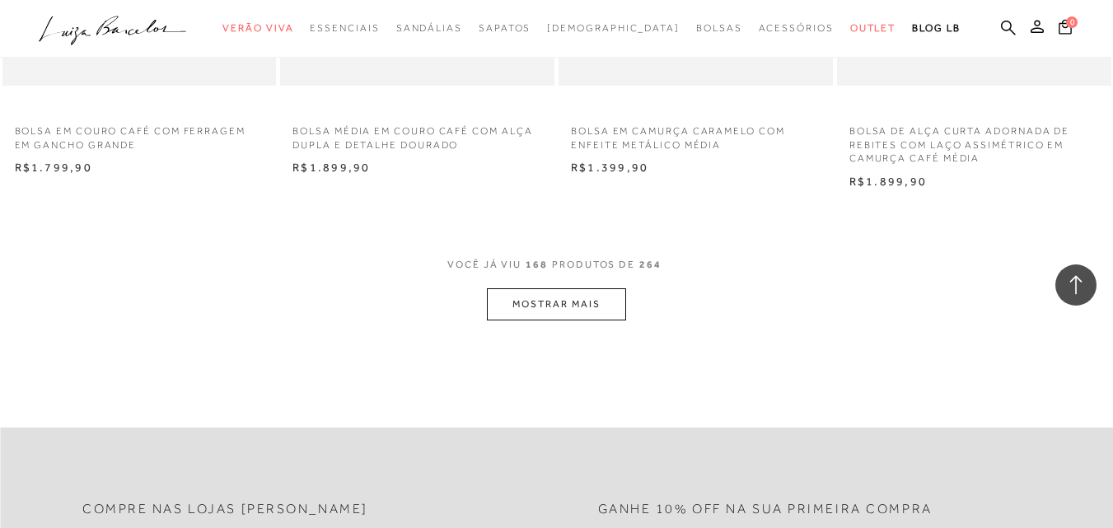
scroll to position [22161, 0]
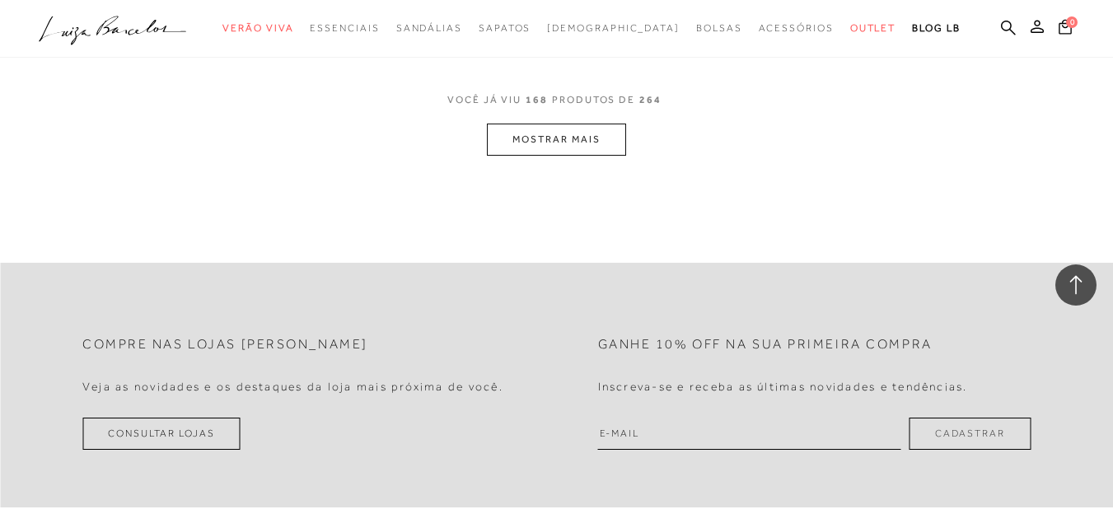
click at [565, 124] on button "MOSTRAR MAIS" at bounding box center [556, 140] width 138 height 32
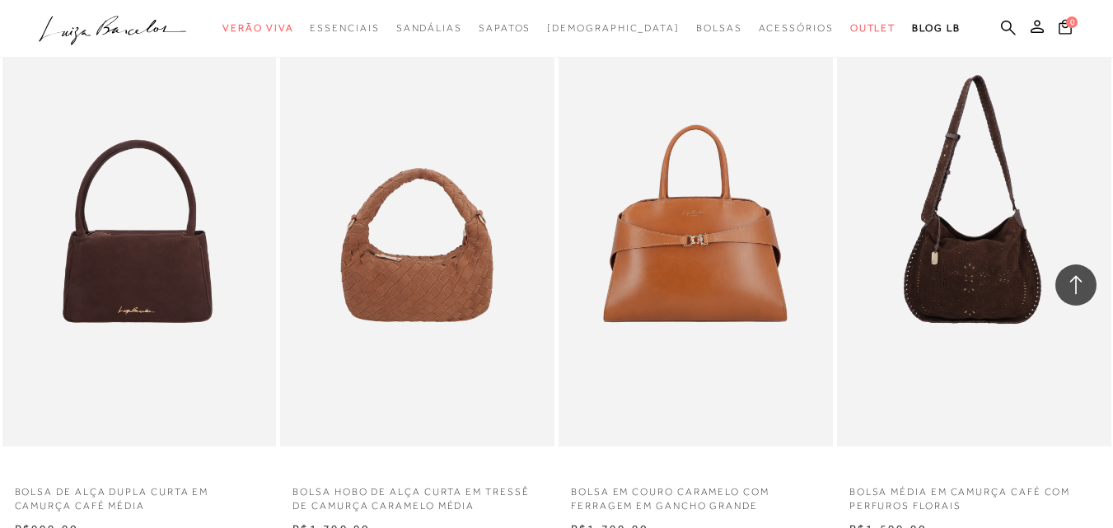
scroll to position [23561, 0]
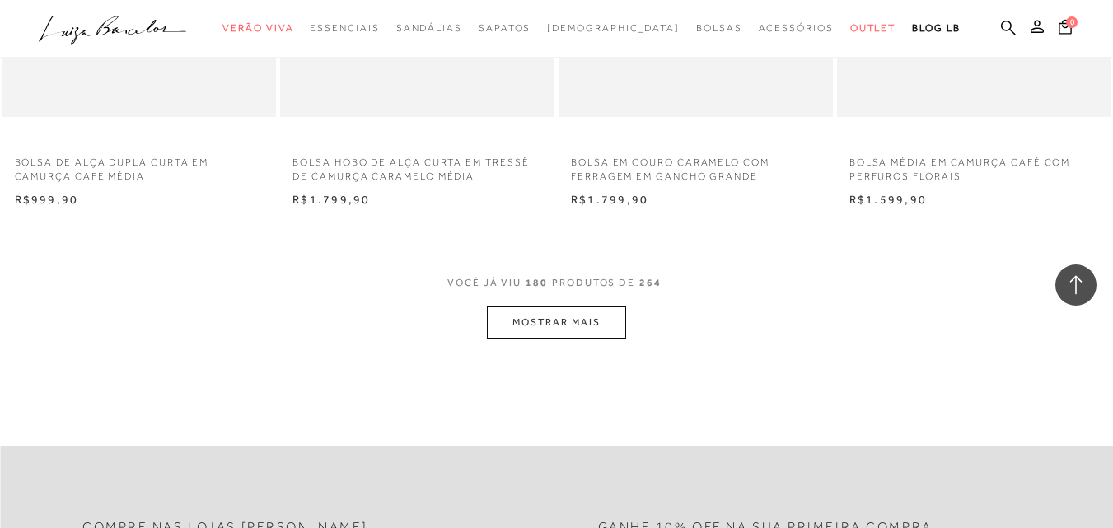
click at [546, 306] on button "MOSTRAR MAIS" at bounding box center [556, 322] width 138 height 32
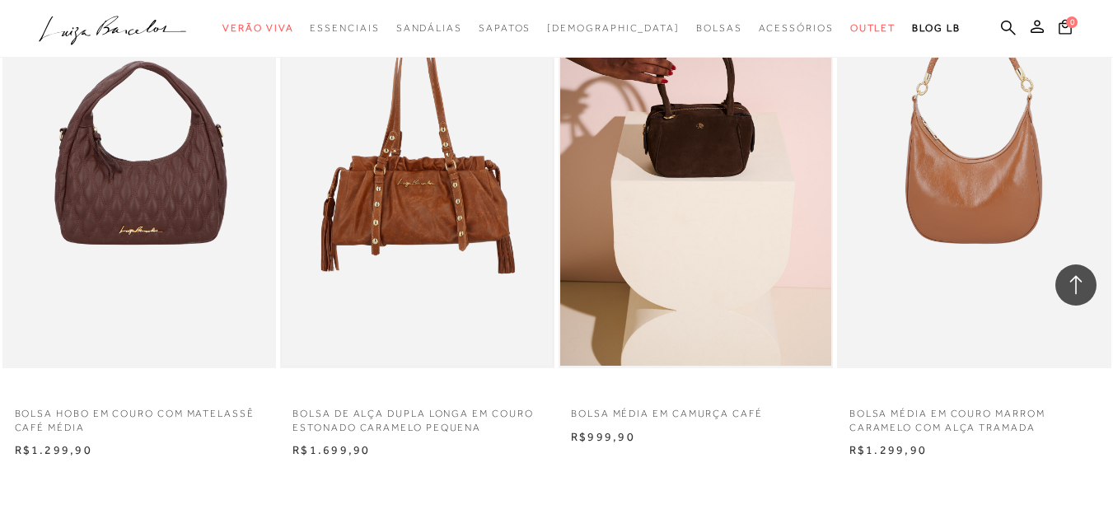
scroll to position [25127, 0]
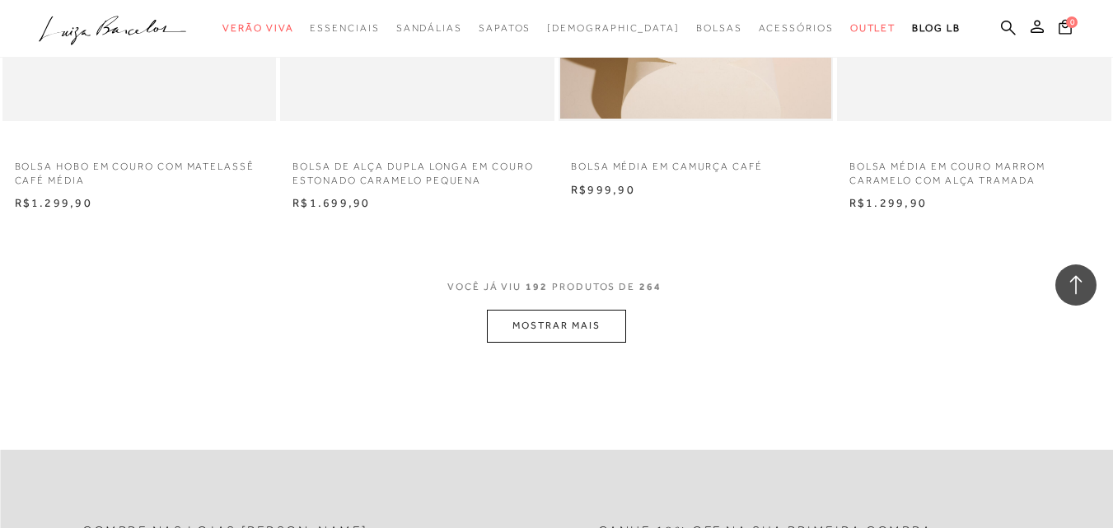
click at [542, 323] on button "MOSTRAR MAIS" at bounding box center [556, 326] width 138 height 32
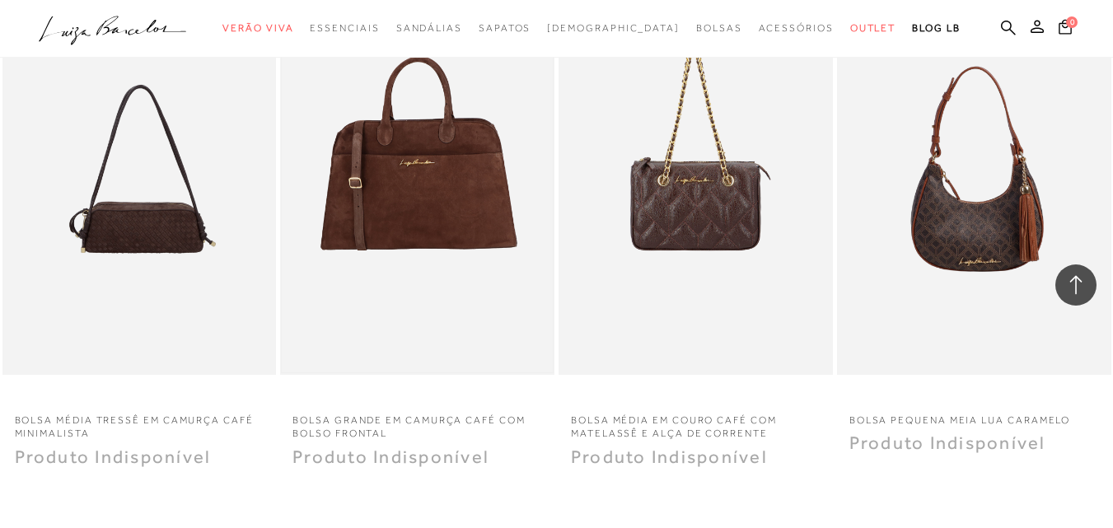
scroll to position [26692, 0]
